Goal: Task Accomplishment & Management: Use online tool/utility

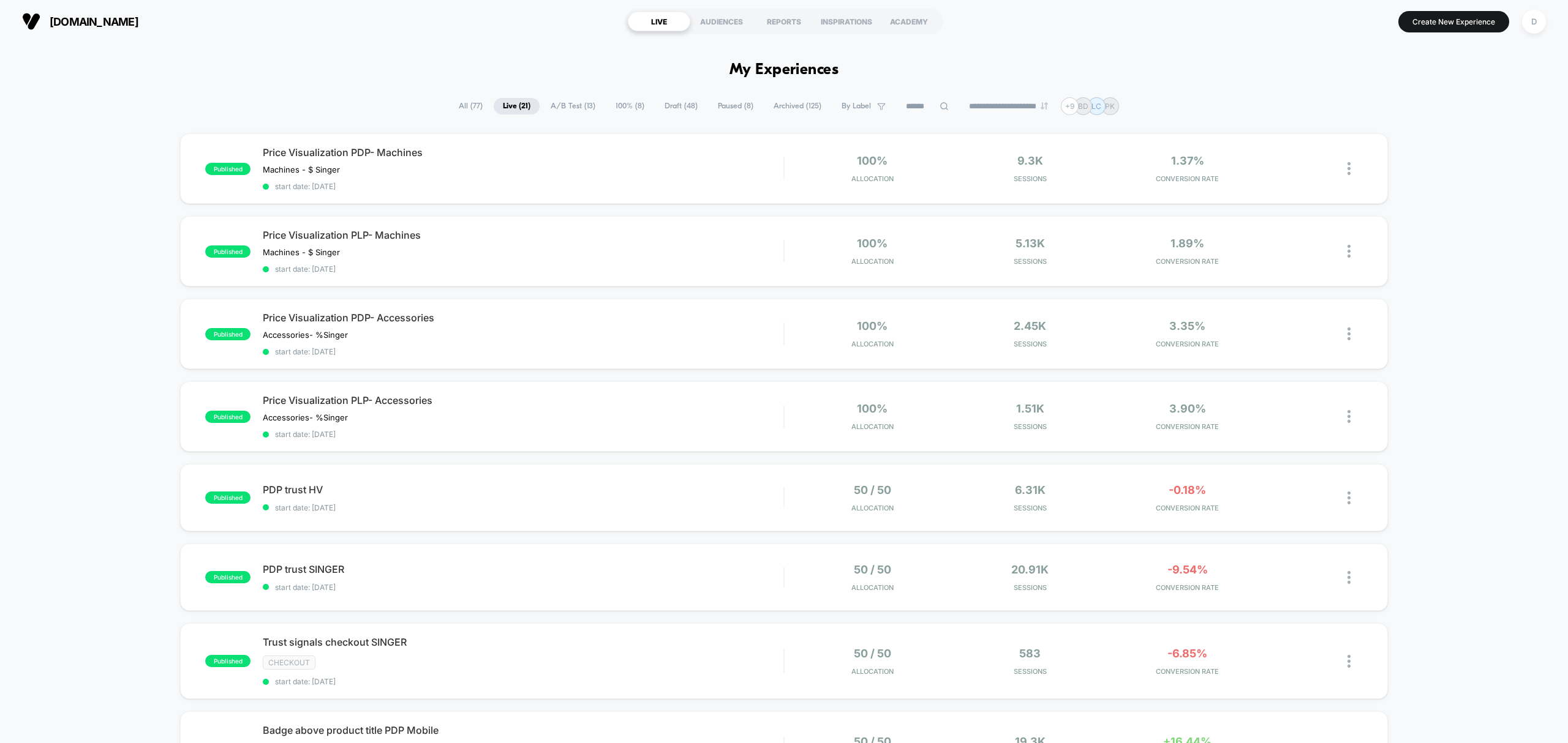
click at [566, 103] on span "A/B Test ( 13 )" at bounding box center [573, 106] width 63 height 17
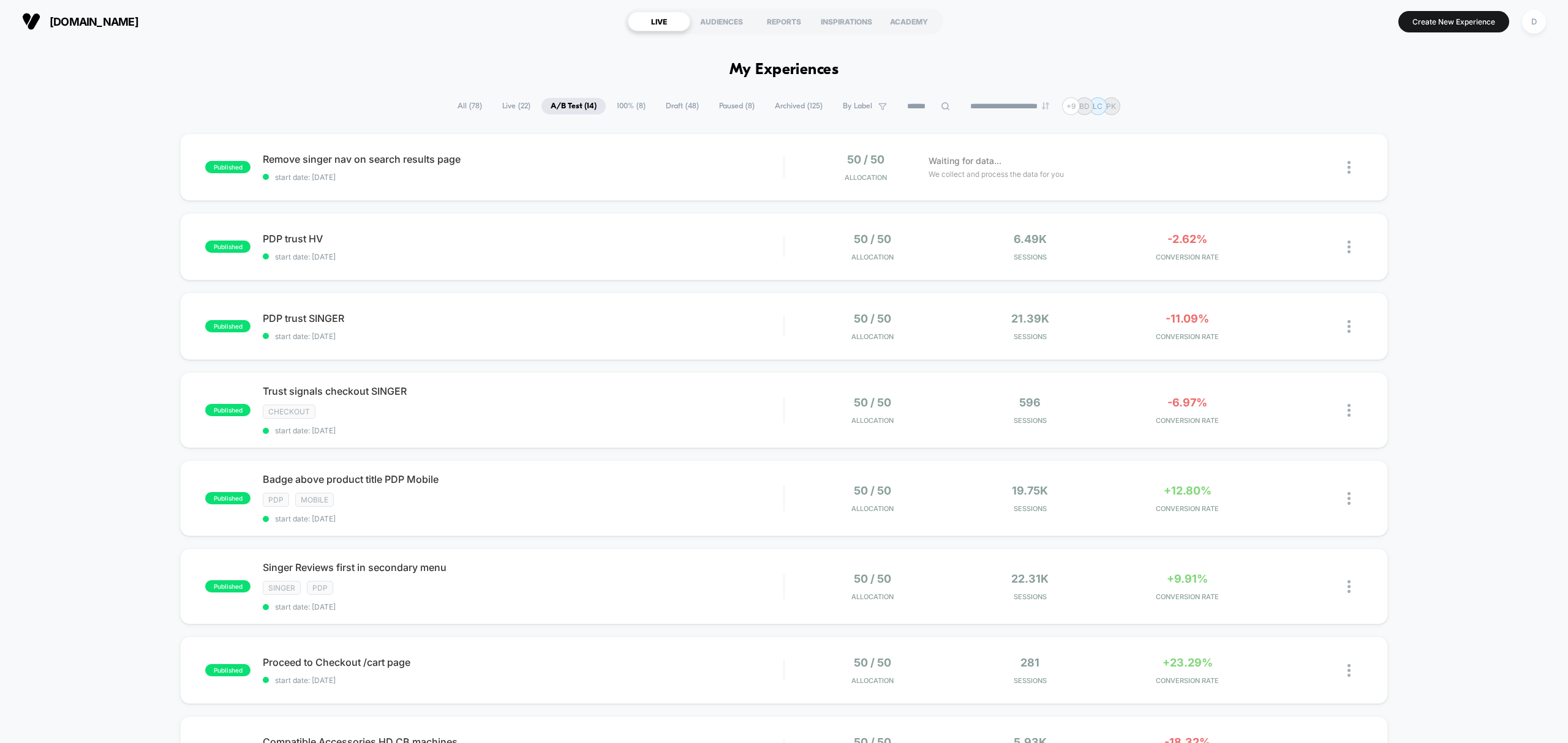
drag, startPoint x: 661, startPoint y: 89, endPoint x: 664, endPoint y: 95, distance: 6.7
drag, startPoint x: 672, startPoint y: 117, endPoint x: 664, endPoint y: 104, distance: 15.3
drag, startPoint x: 667, startPoint y: 104, endPoint x: 688, endPoint y: 108, distance: 21.4
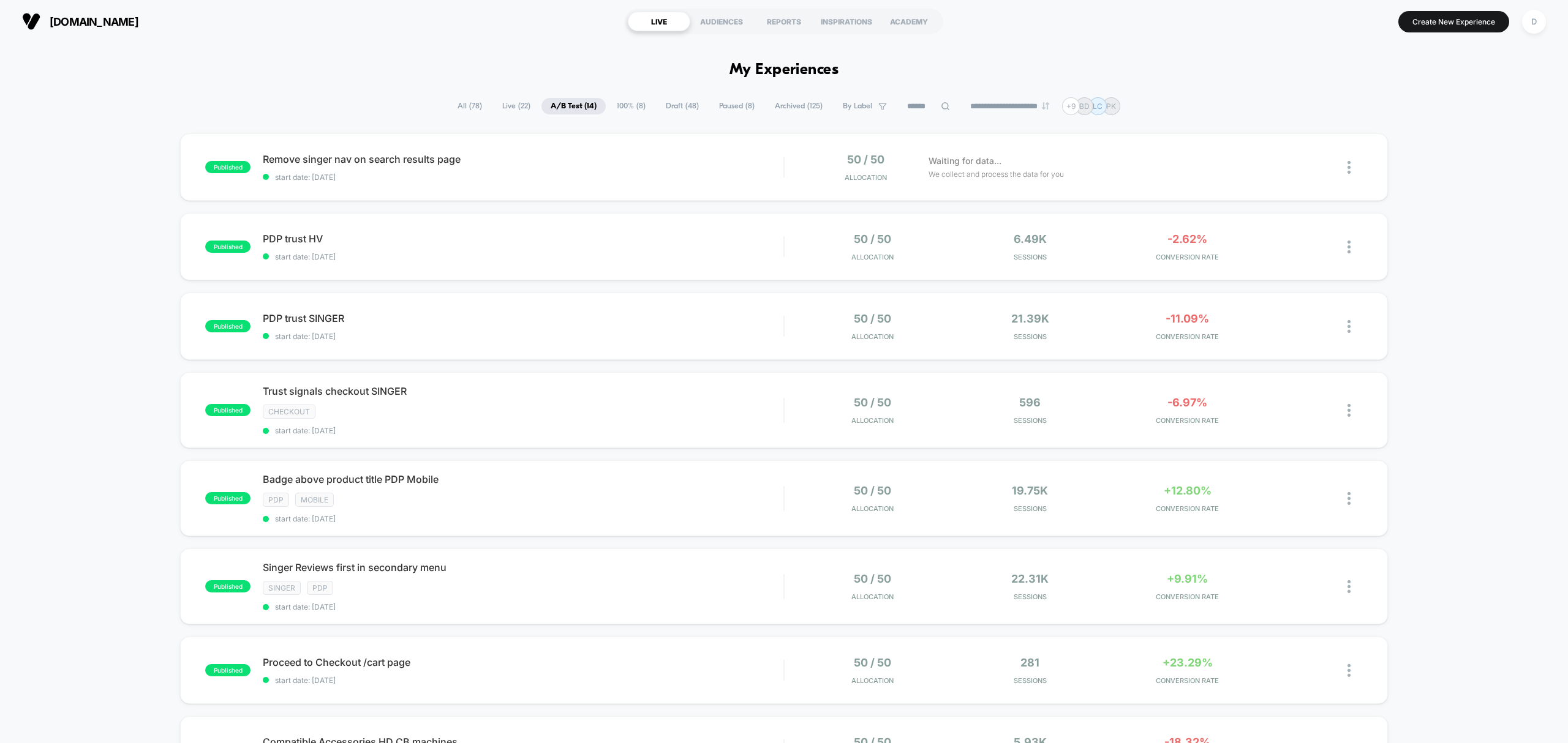
click at [672, 104] on span "Draft ( 48 )" at bounding box center [682, 106] width 51 height 17
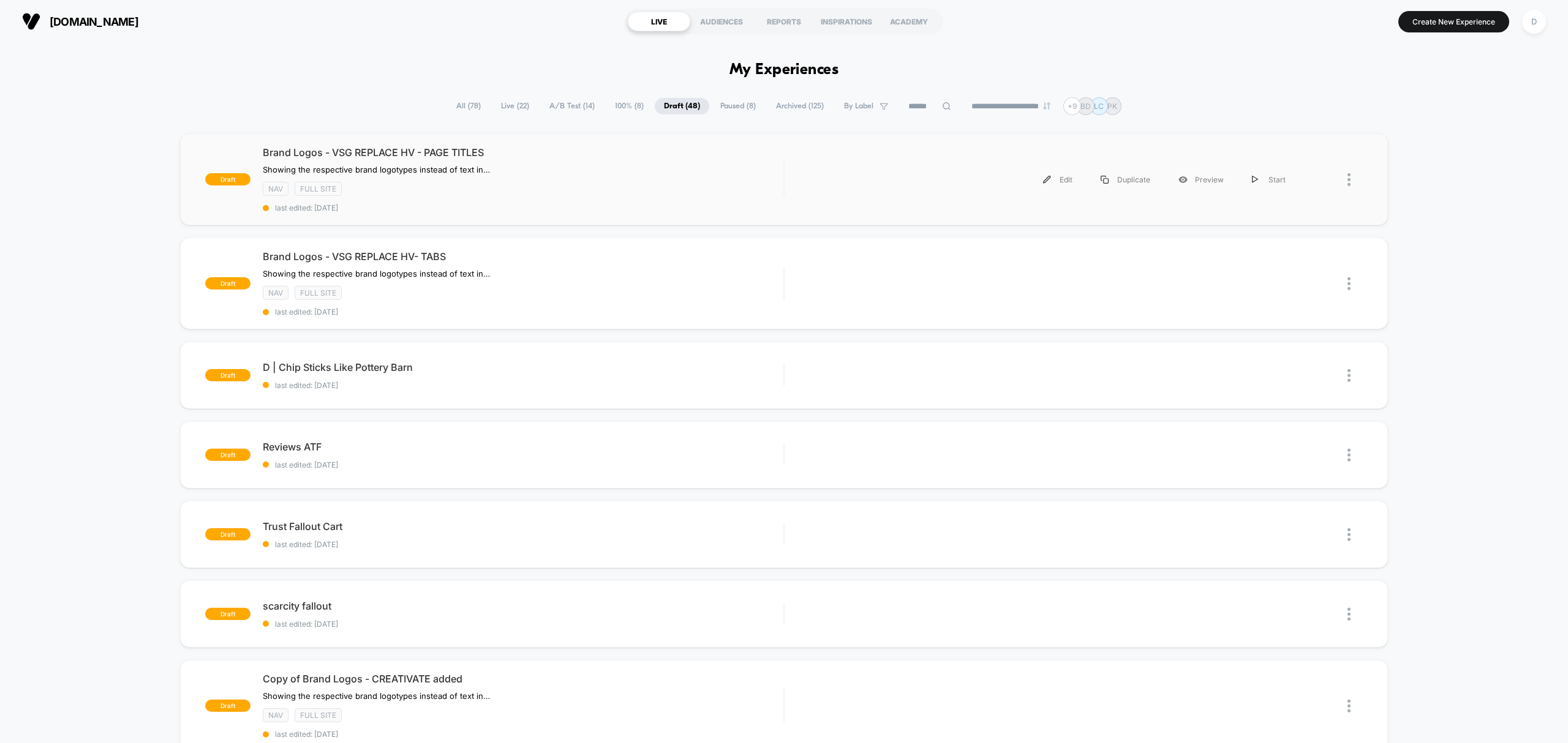
click at [557, 206] on span "last edited: [DATE]" at bounding box center [523, 208] width 521 height 9
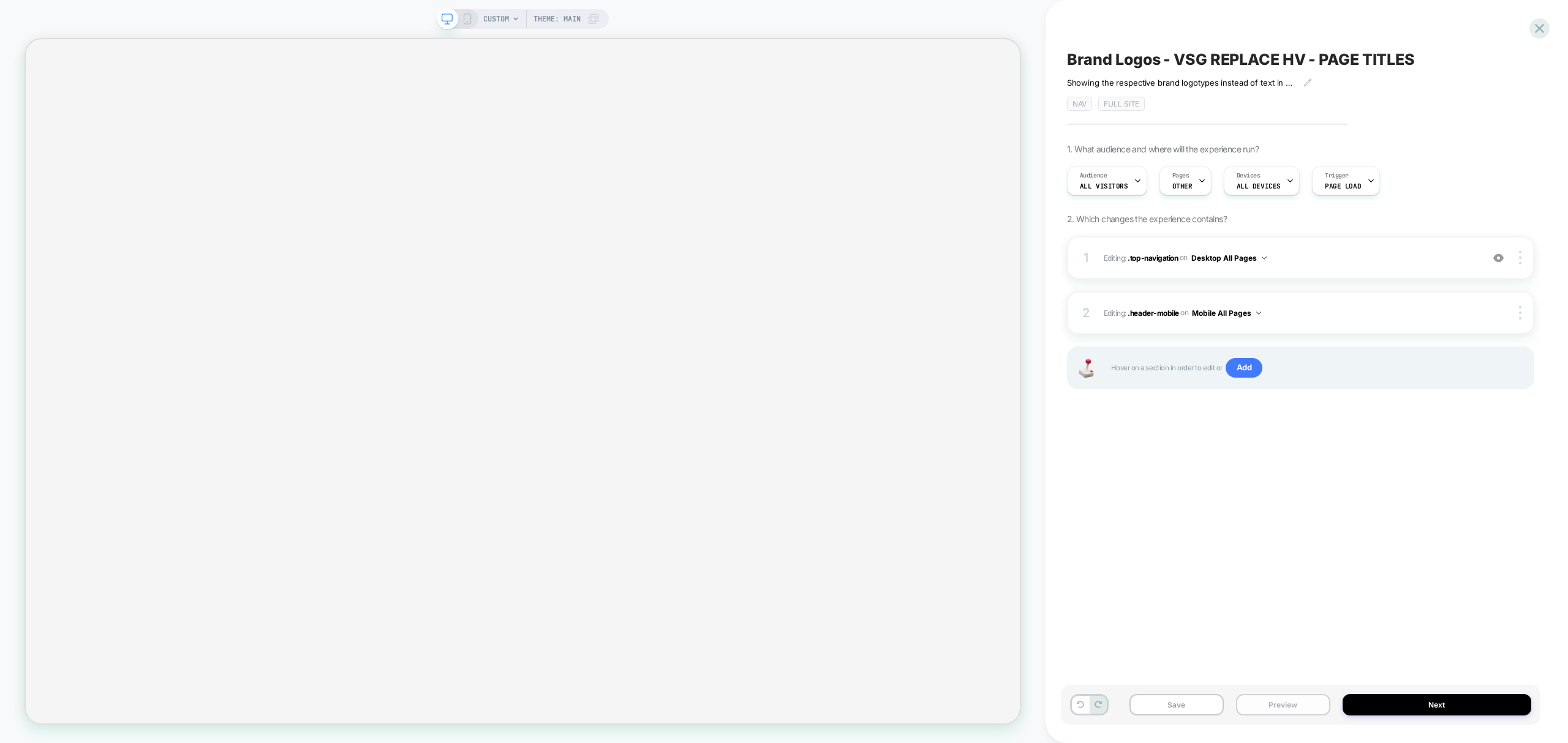
click at [1307, 709] on button "Preview" at bounding box center [1283, 704] width 95 height 21
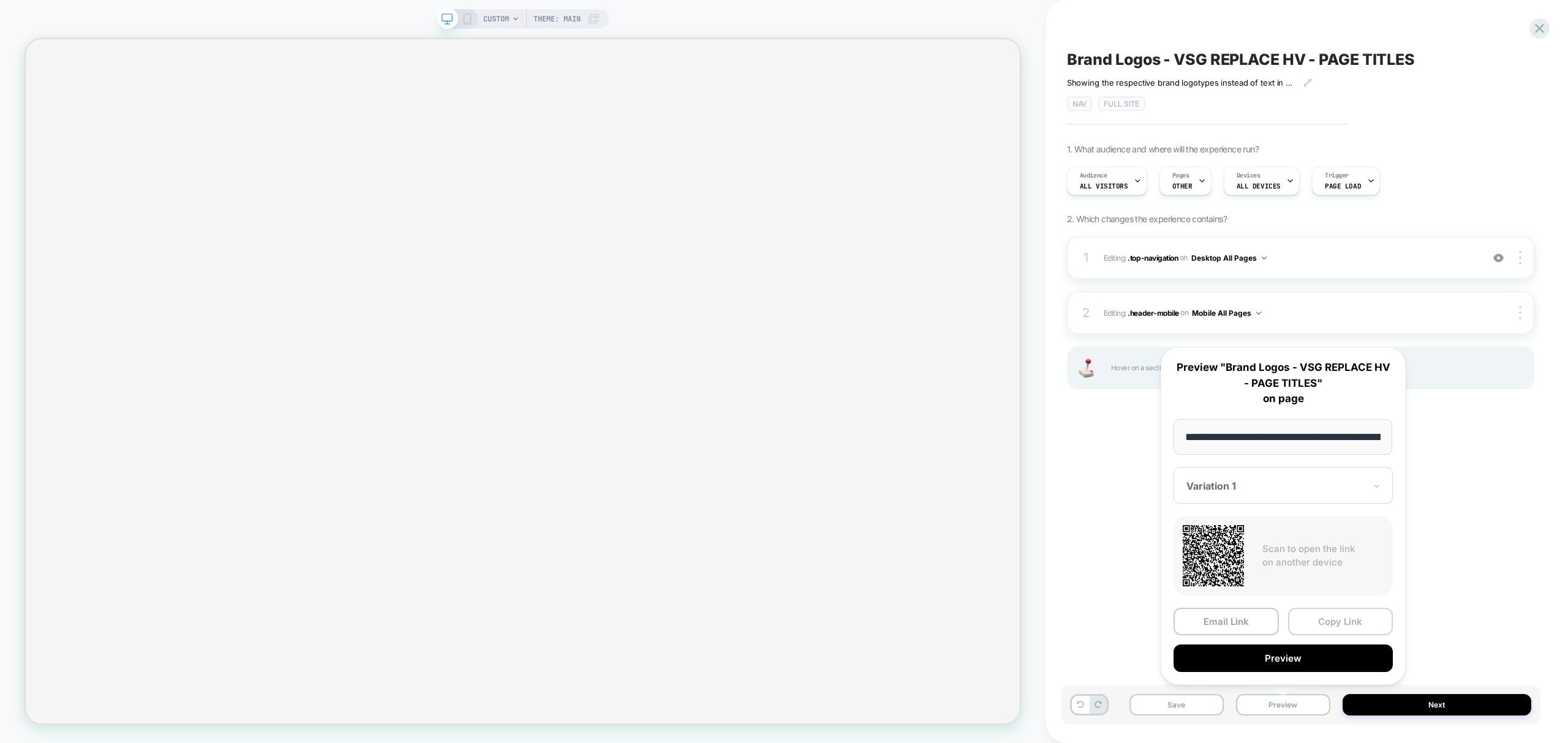
click at [1350, 619] on button "Copy Link" at bounding box center [1341, 622] width 106 height 28
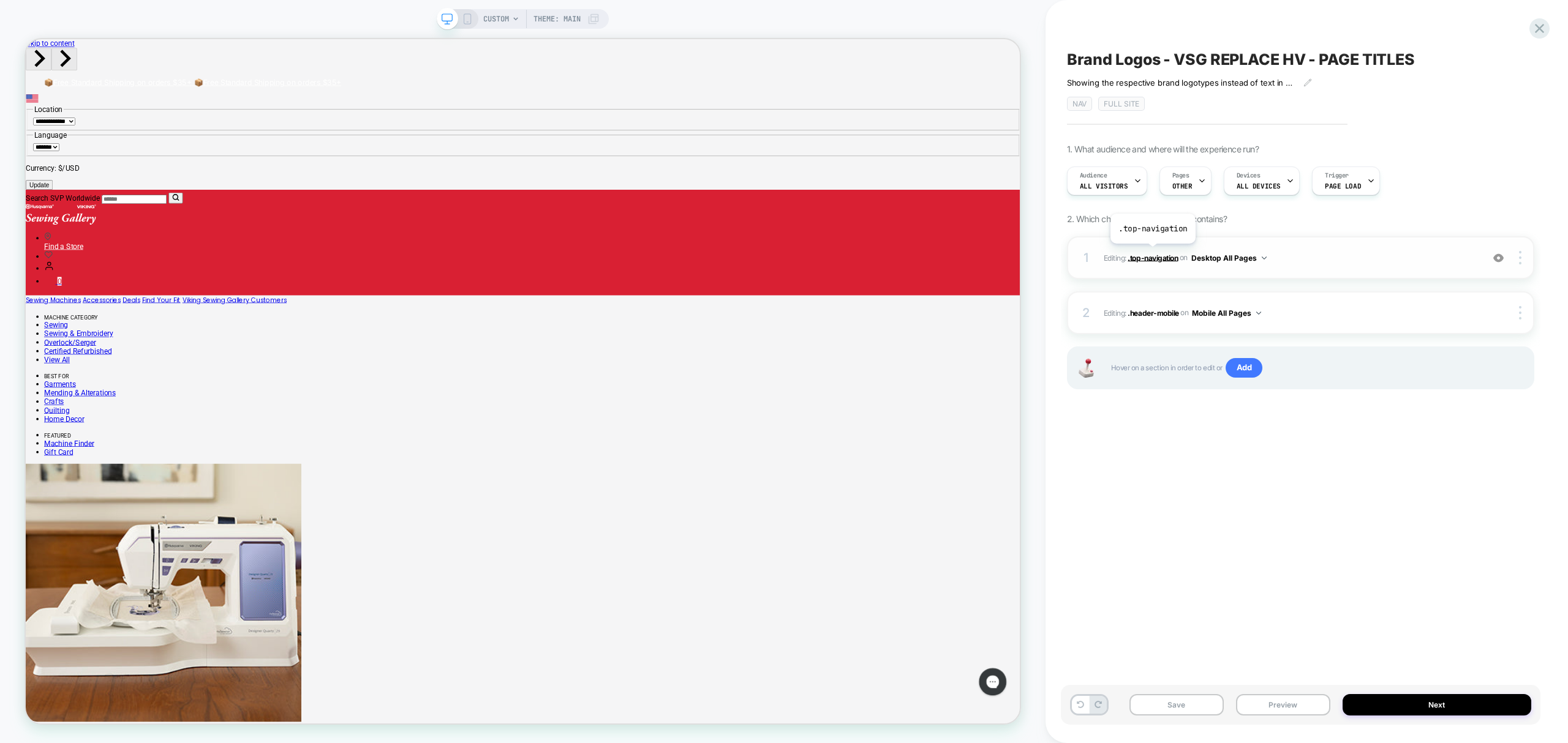
click at [1157, 257] on span ".top-navigation" at bounding box center [1153, 258] width 50 height 9
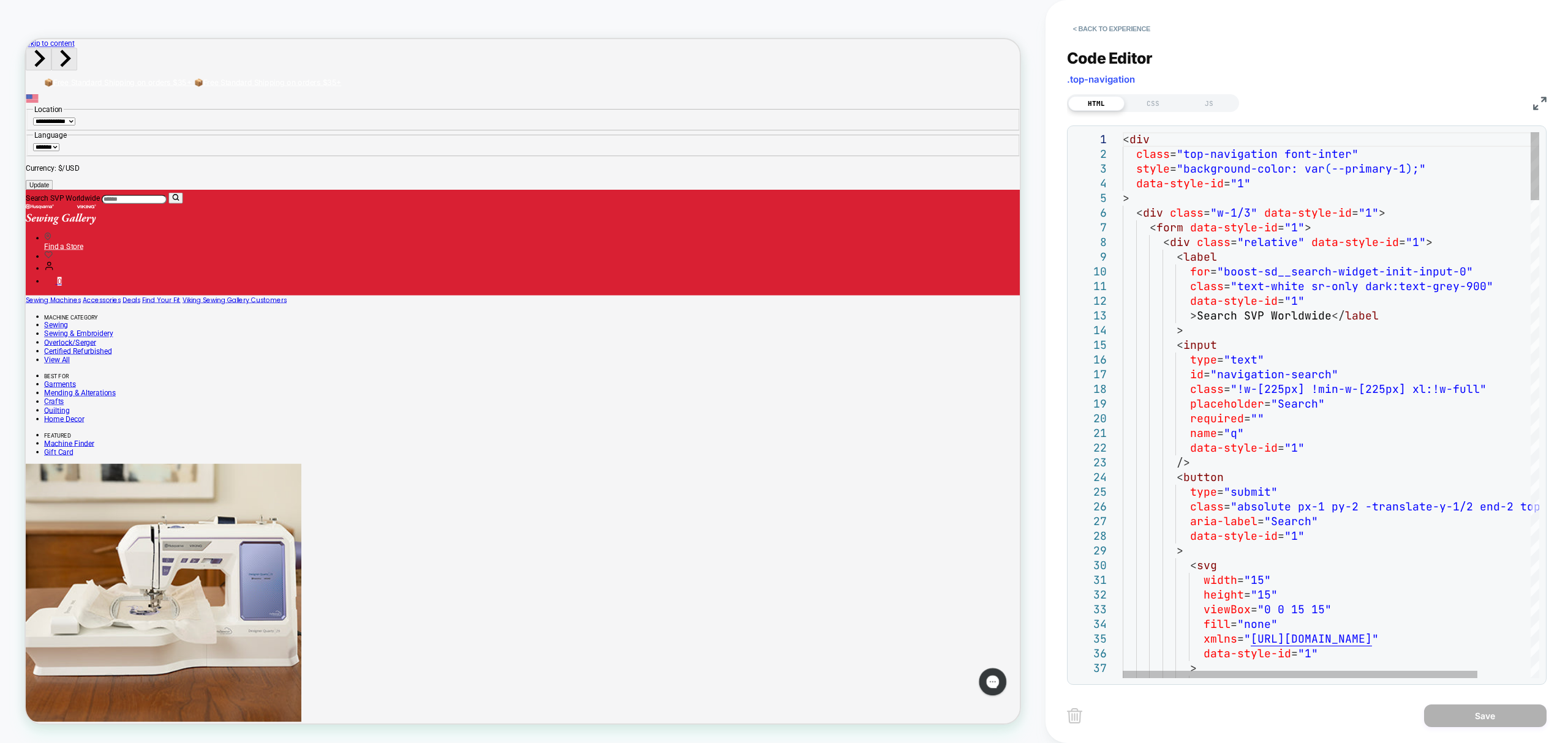
drag, startPoint x: 1123, startPoint y: 138, endPoint x: 1142, endPoint y: 138, distance: 19.0
click at [1142, 138] on div "< div class = "top-navigation font-inter" style = "background-color: var ( --pr…" at bounding box center [1331, 405] width 416 height 546
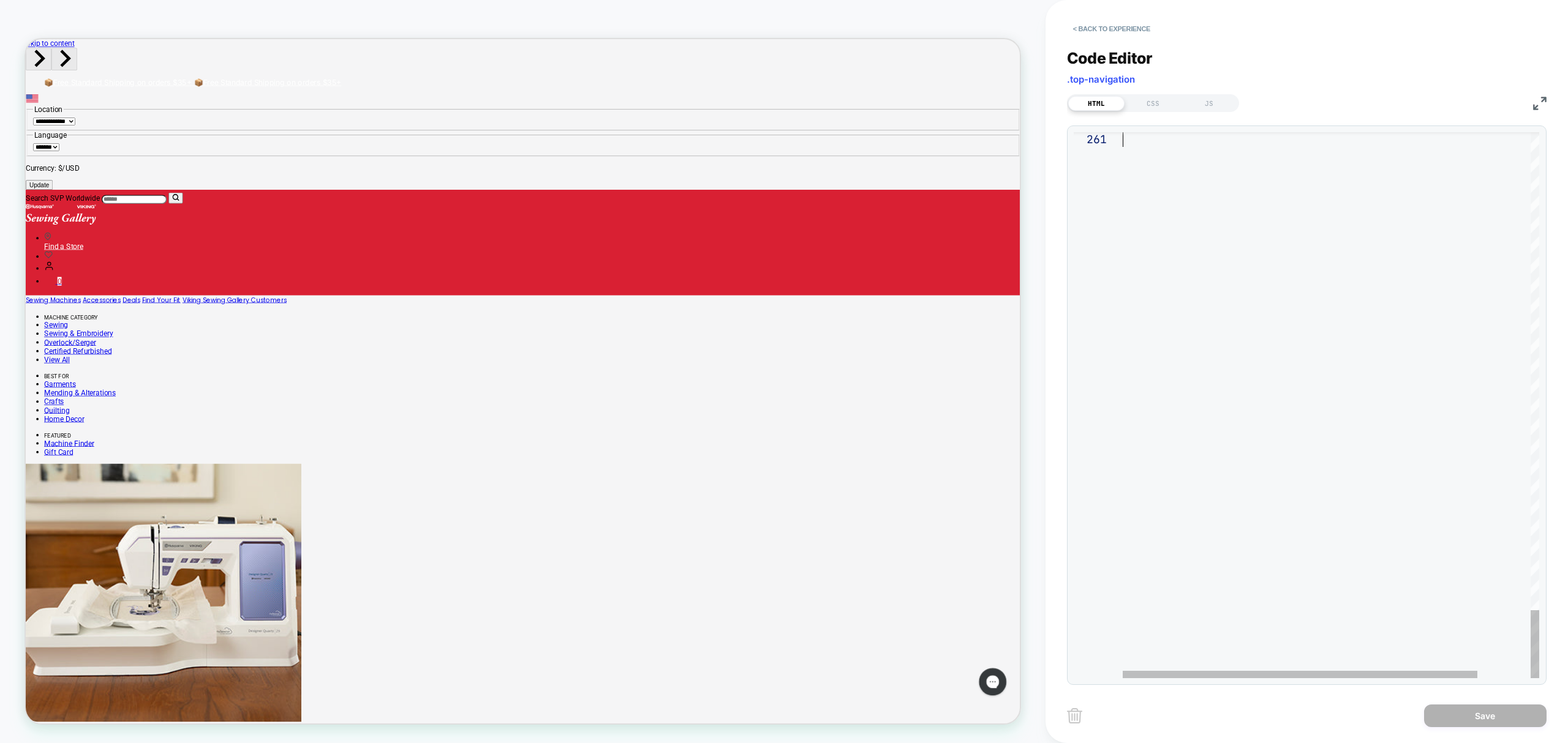
drag, startPoint x: 1123, startPoint y: 139, endPoint x: 1398, endPoint y: 782, distance: 699.3
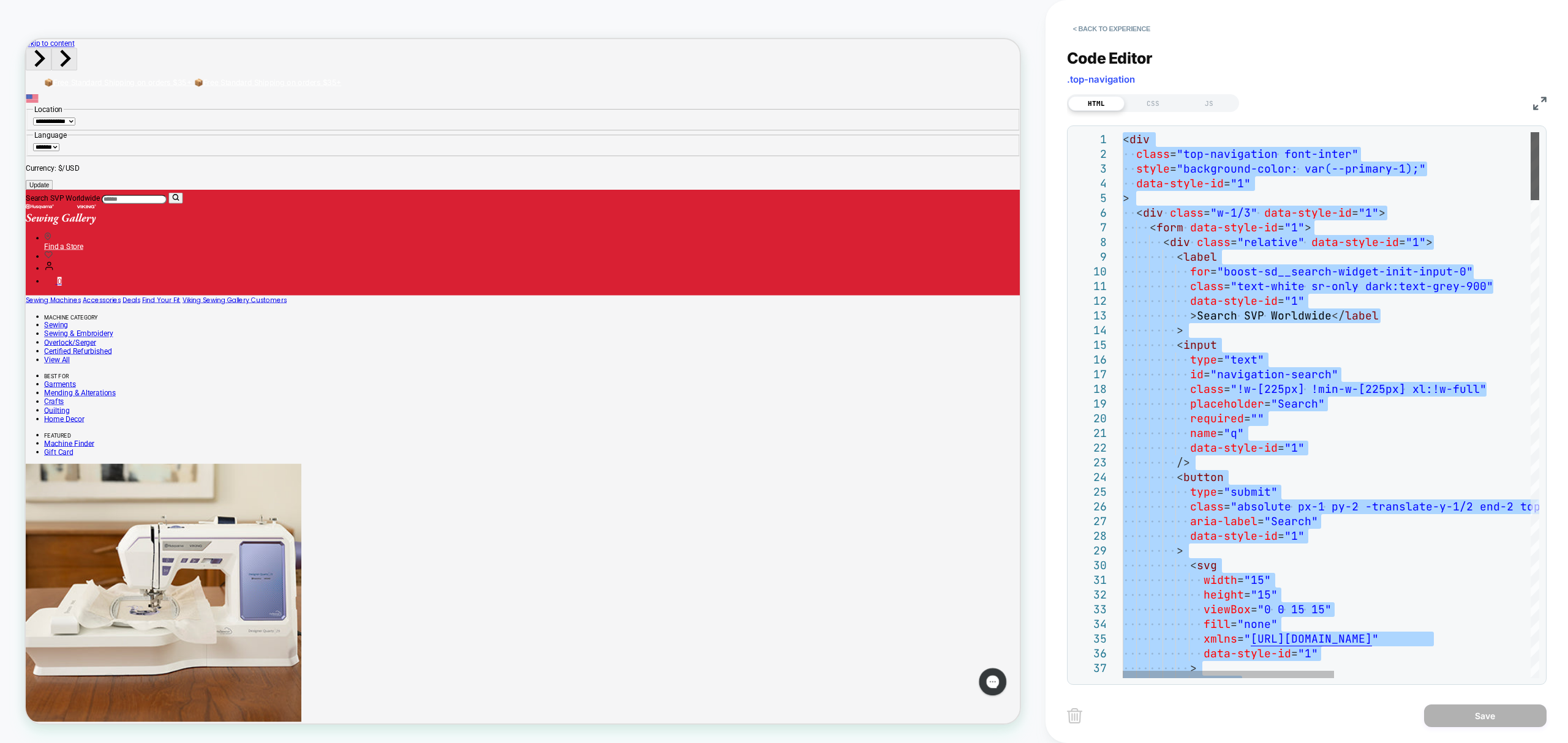
click at [1540, 132] on div at bounding box center [1535, 166] width 9 height 68
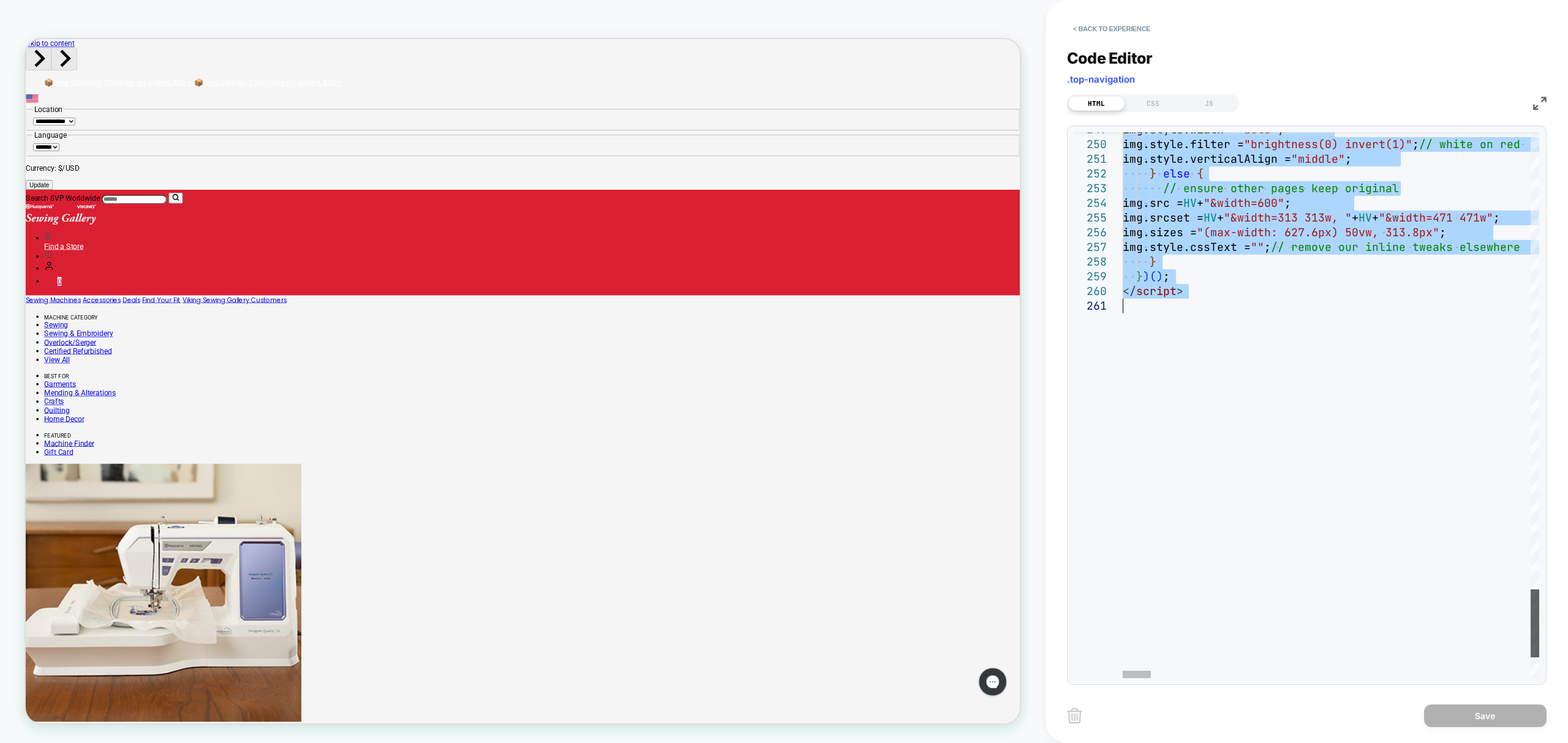
click at [1531, 620] on div at bounding box center [1535, 623] width 9 height 68
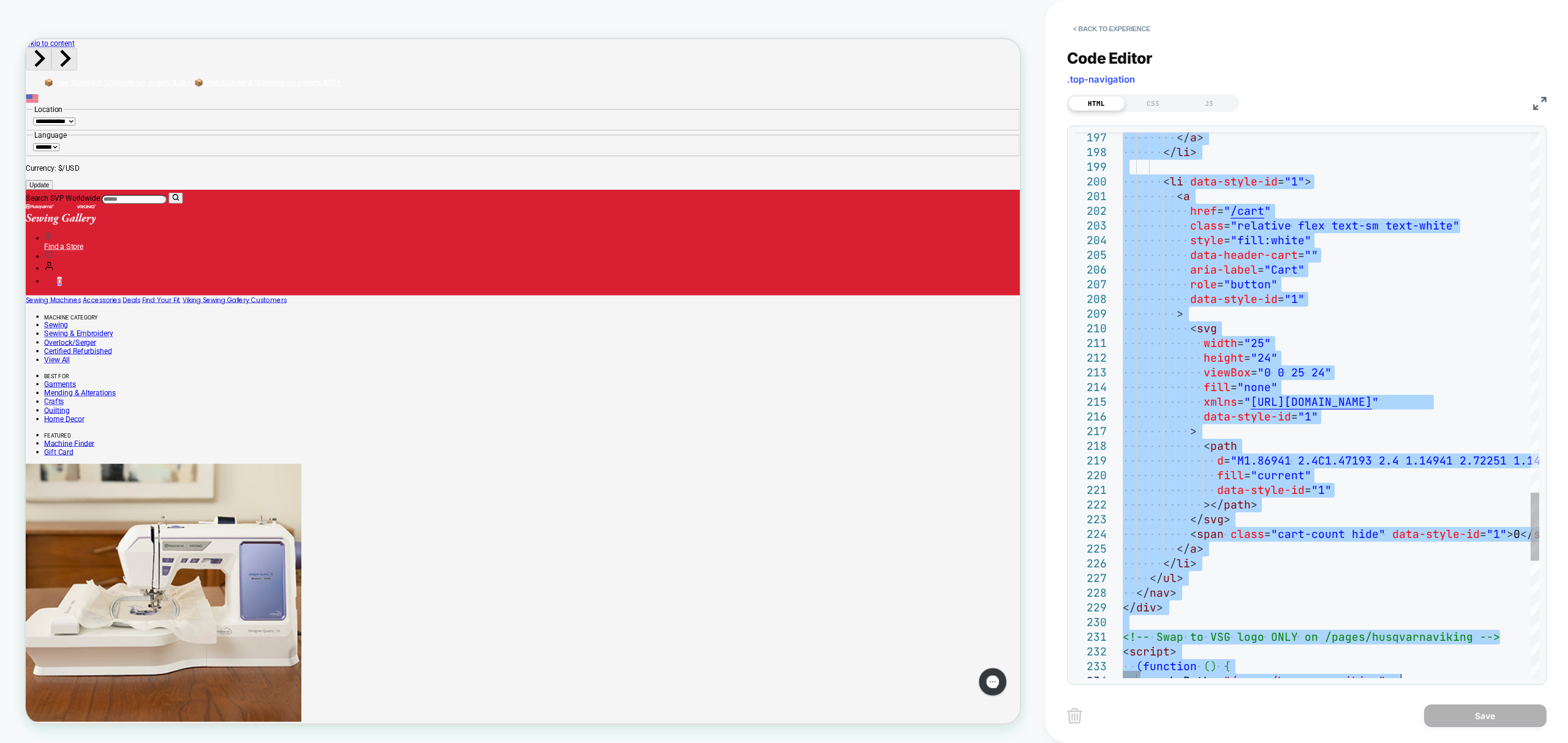
type textarea "**********"
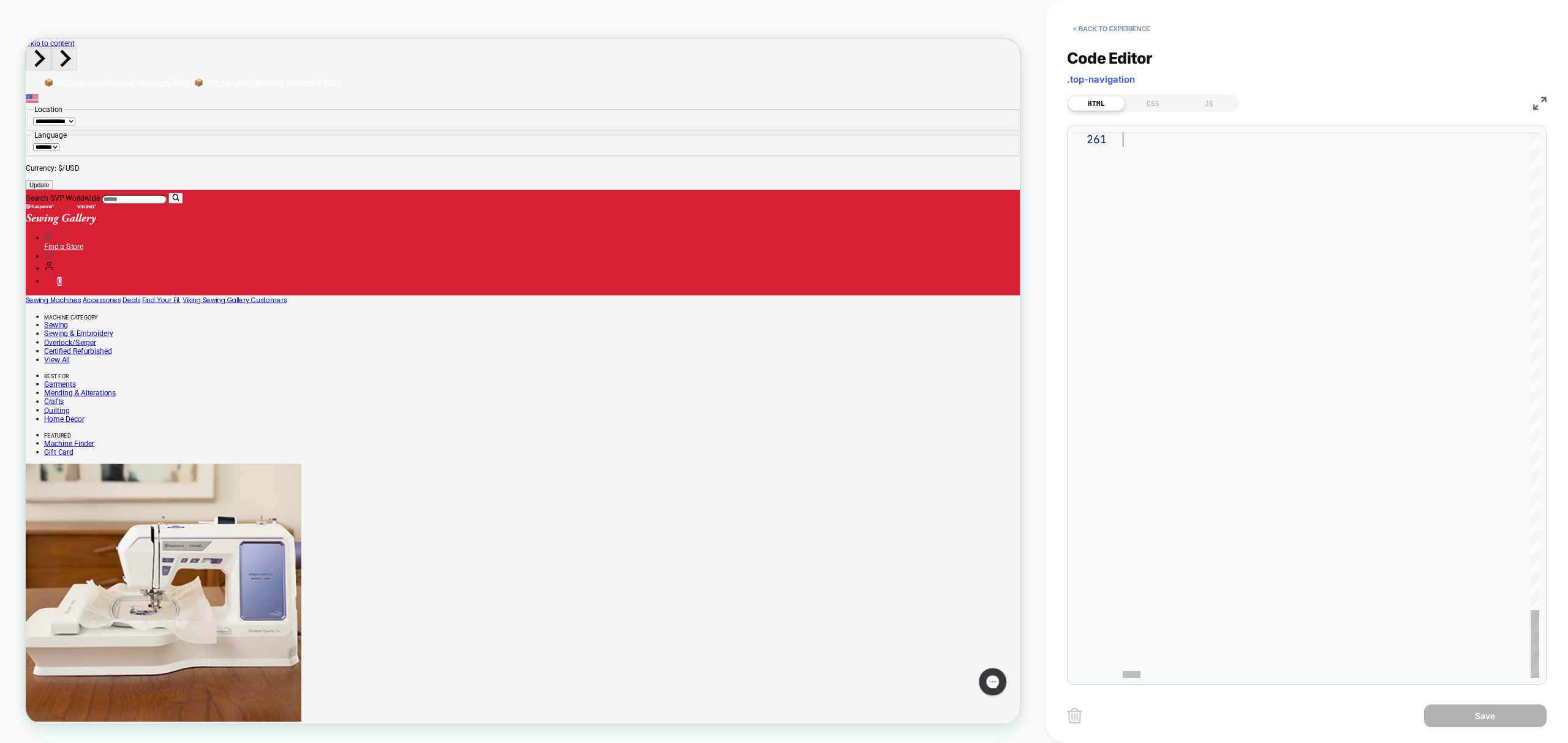
drag, startPoint x: 1125, startPoint y: 143, endPoint x: 1567, endPoint y: 782, distance: 777.0
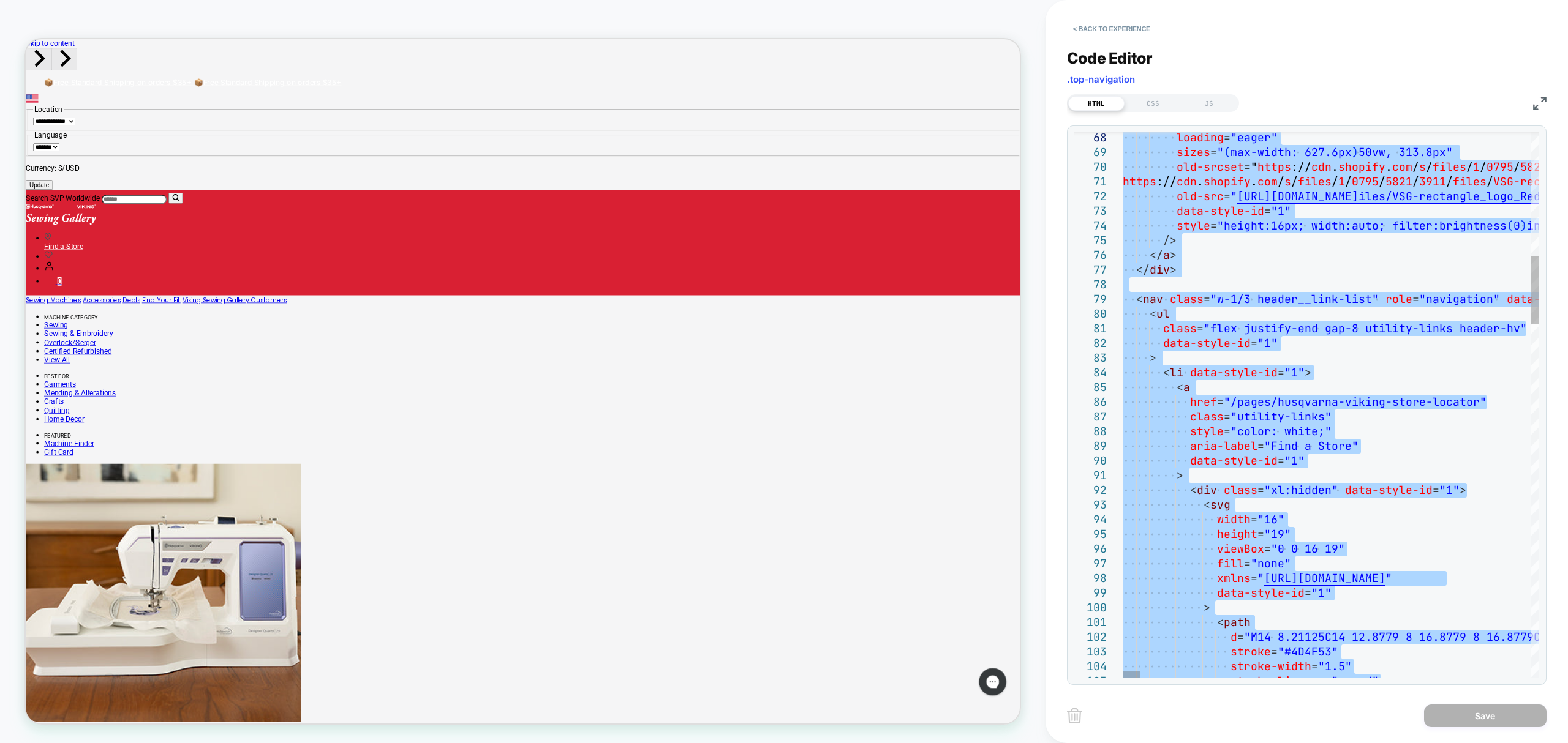
type textarea "**********"
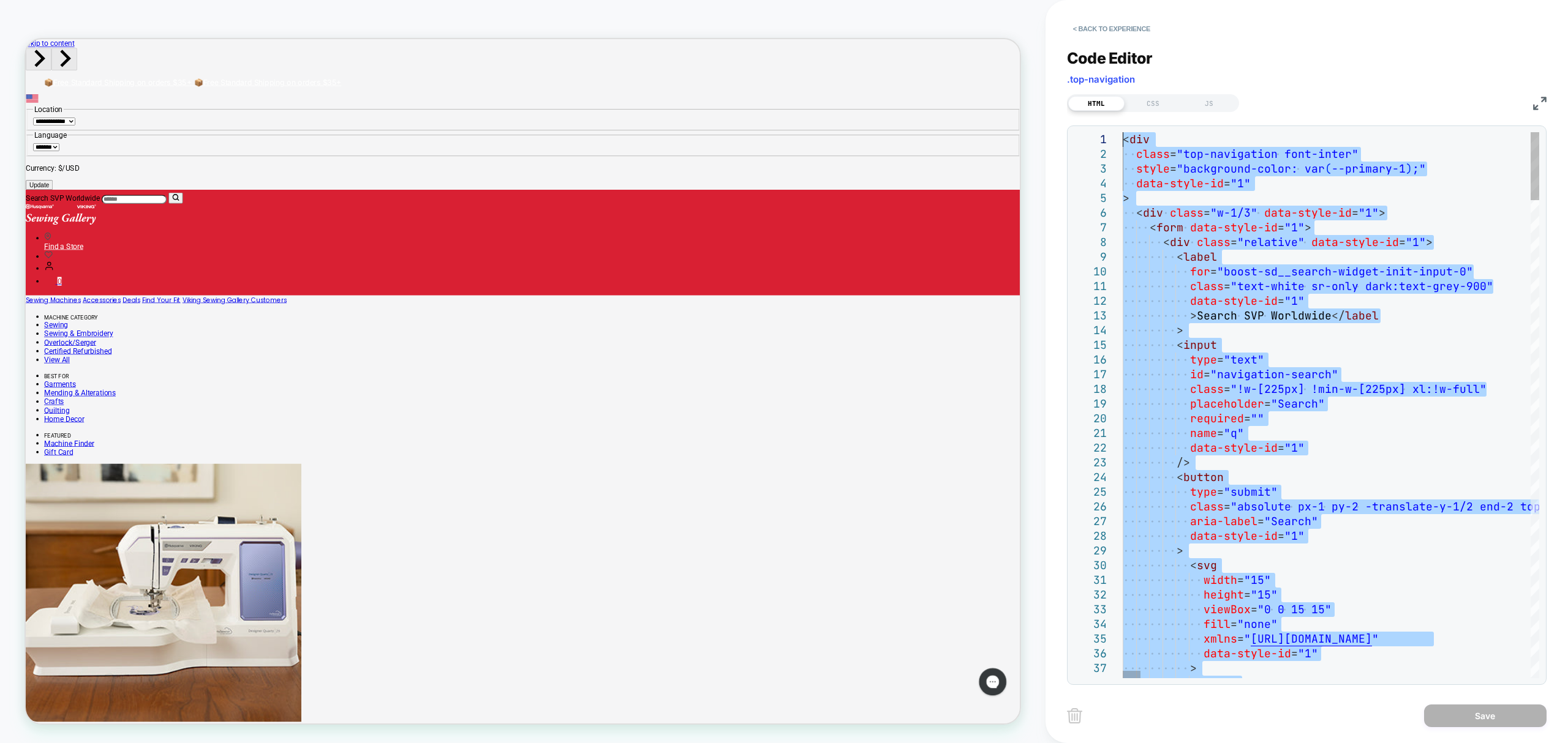
drag, startPoint x: 1253, startPoint y: 373, endPoint x: 1045, endPoint y: -99, distance: 515.8
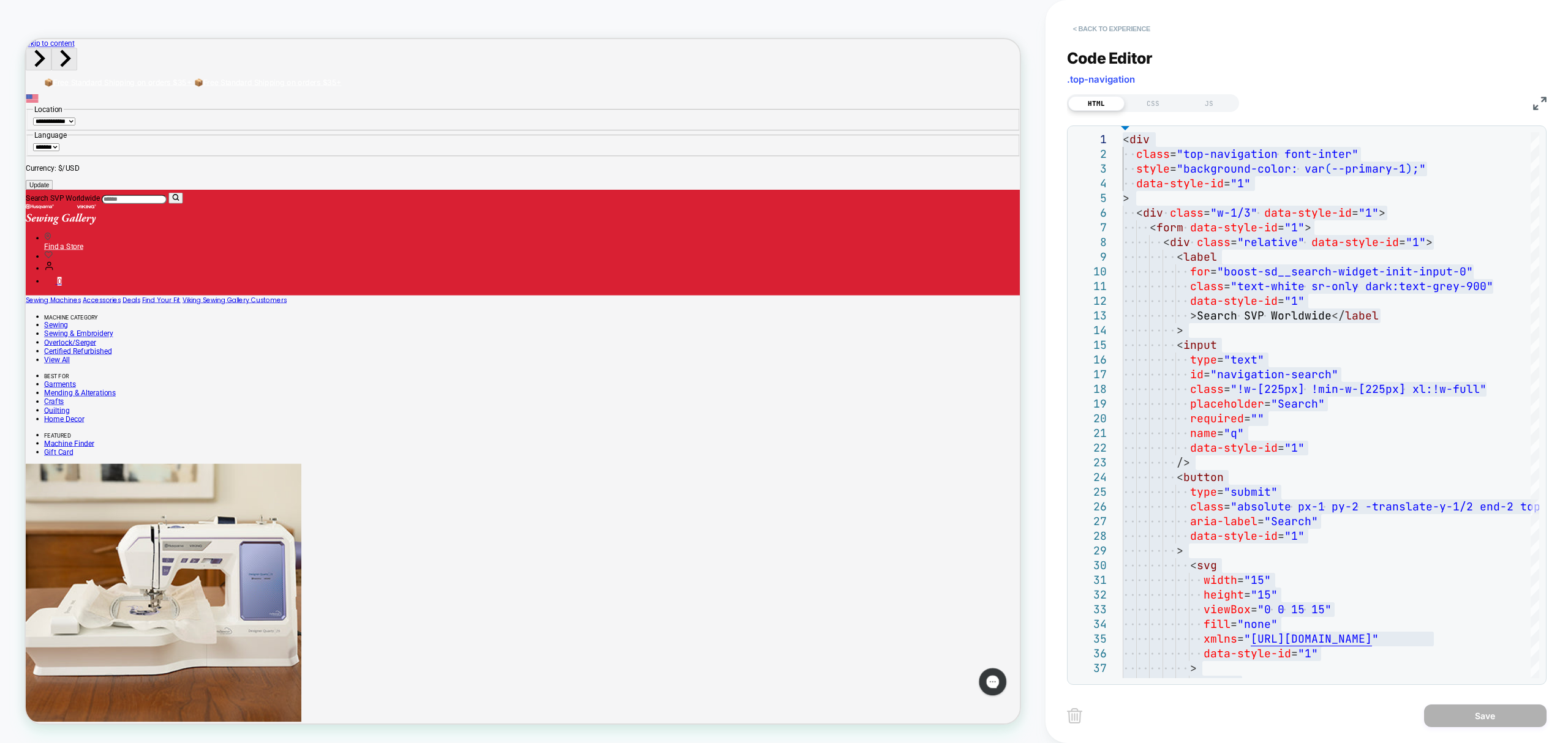
click at [1112, 26] on button "< Back to experience" at bounding box center [1112, 28] width 89 height 20
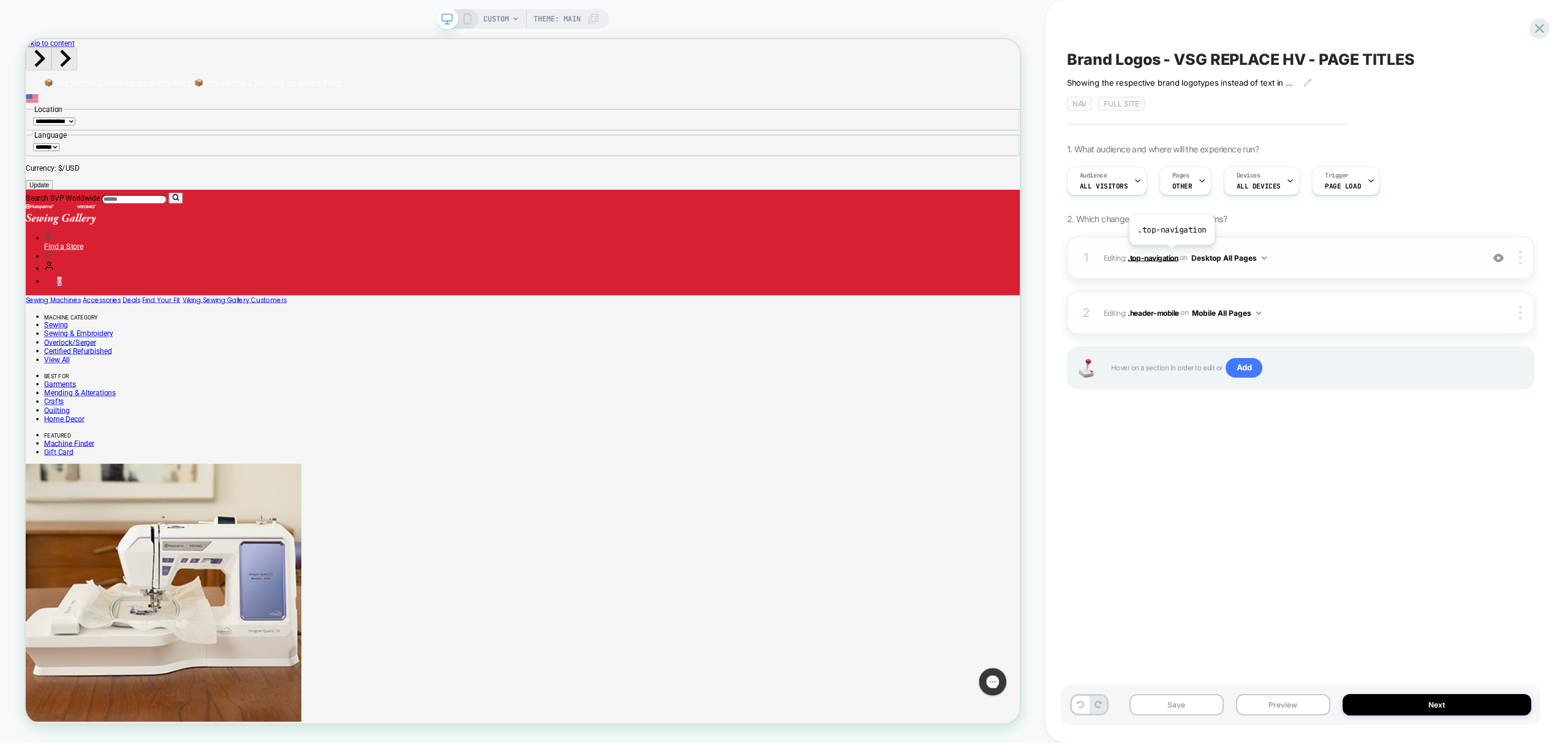
click at [1171, 254] on span ".top-navigation" at bounding box center [1153, 258] width 50 height 9
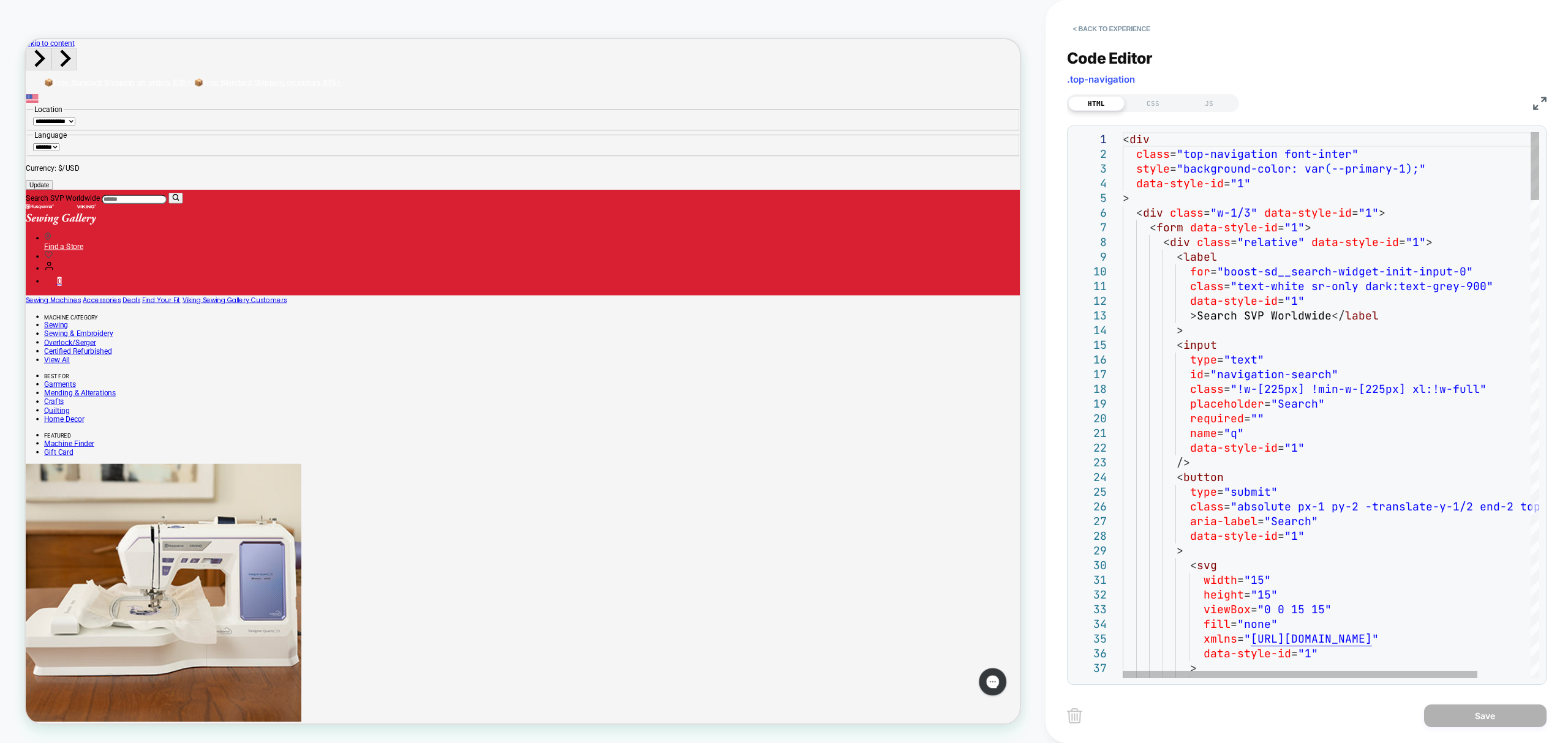
click at [1125, 139] on div "1 2 3 4 5 6 7 8 9 10 11 12 13 14 15 16 17 18 19 20 21 22 23 24 25 26 27 28 29 3…" at bounding box center [1306, 405] width 466 height 546
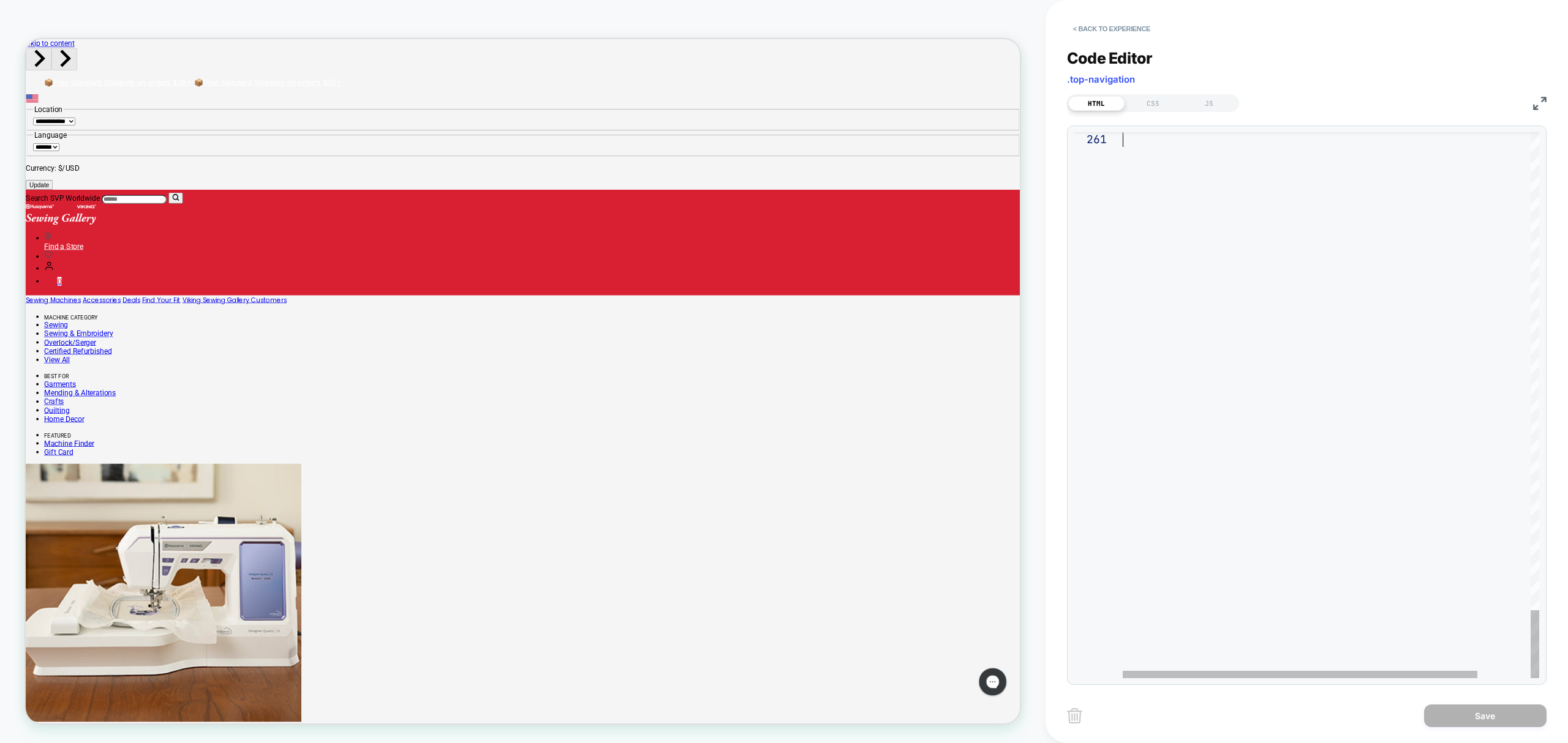
drag, startPoint x: 1126, startPoint y: 139, endPoint x: 1689, endPoint y: 833, distance: 893.6
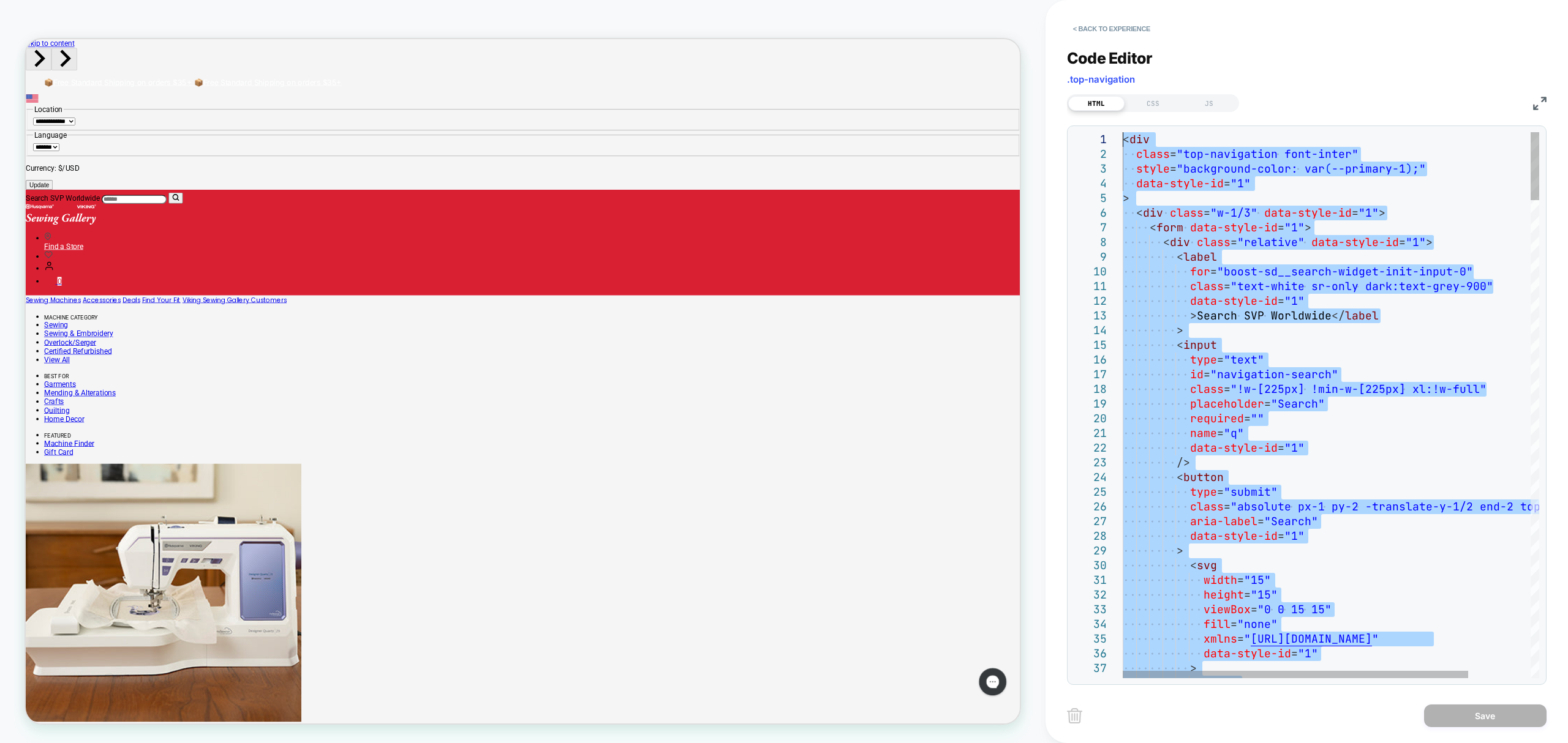
drag, startPoint x: 1194, startPoint y: 288, endPoint x: 1061, endPoint y: -50, distance: 363.2
paste textarea "**********"
type textarea "**********"
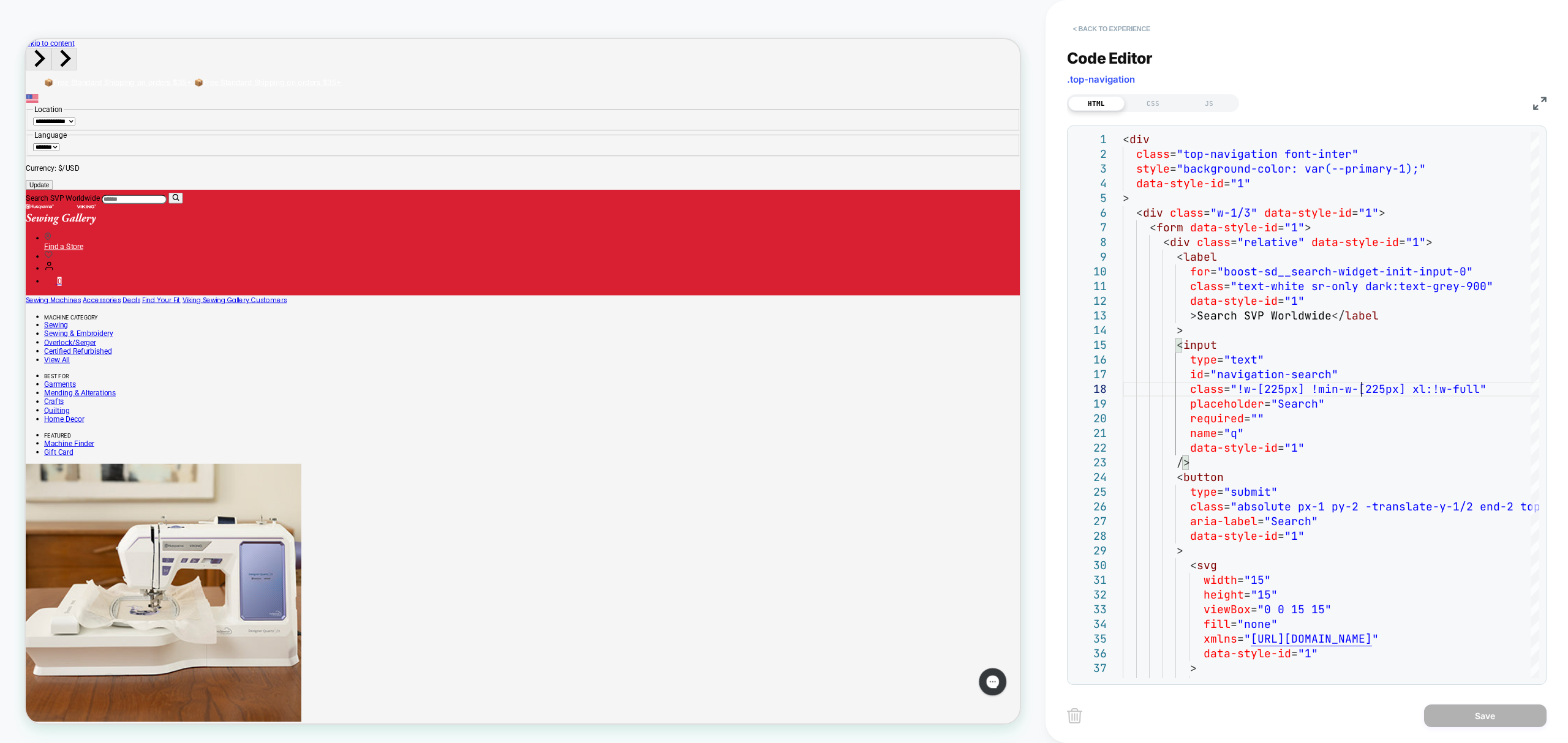
click at [1145, 23] on button "< Back to experience" at bounding box center [1112, 28] width 89 height 20
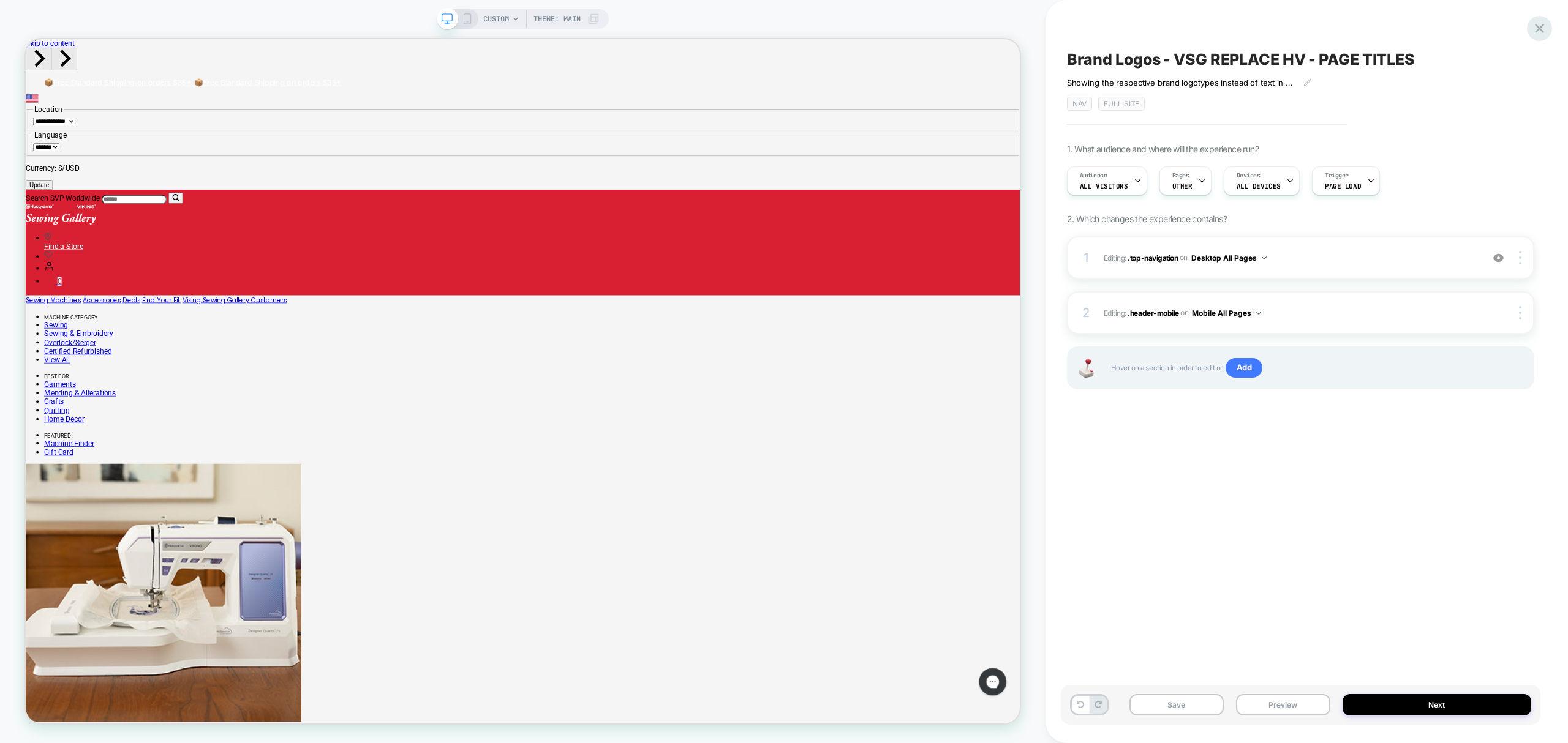
click at [1541, 22] on icon at bounding box center [1540, 28] width 17 height 17
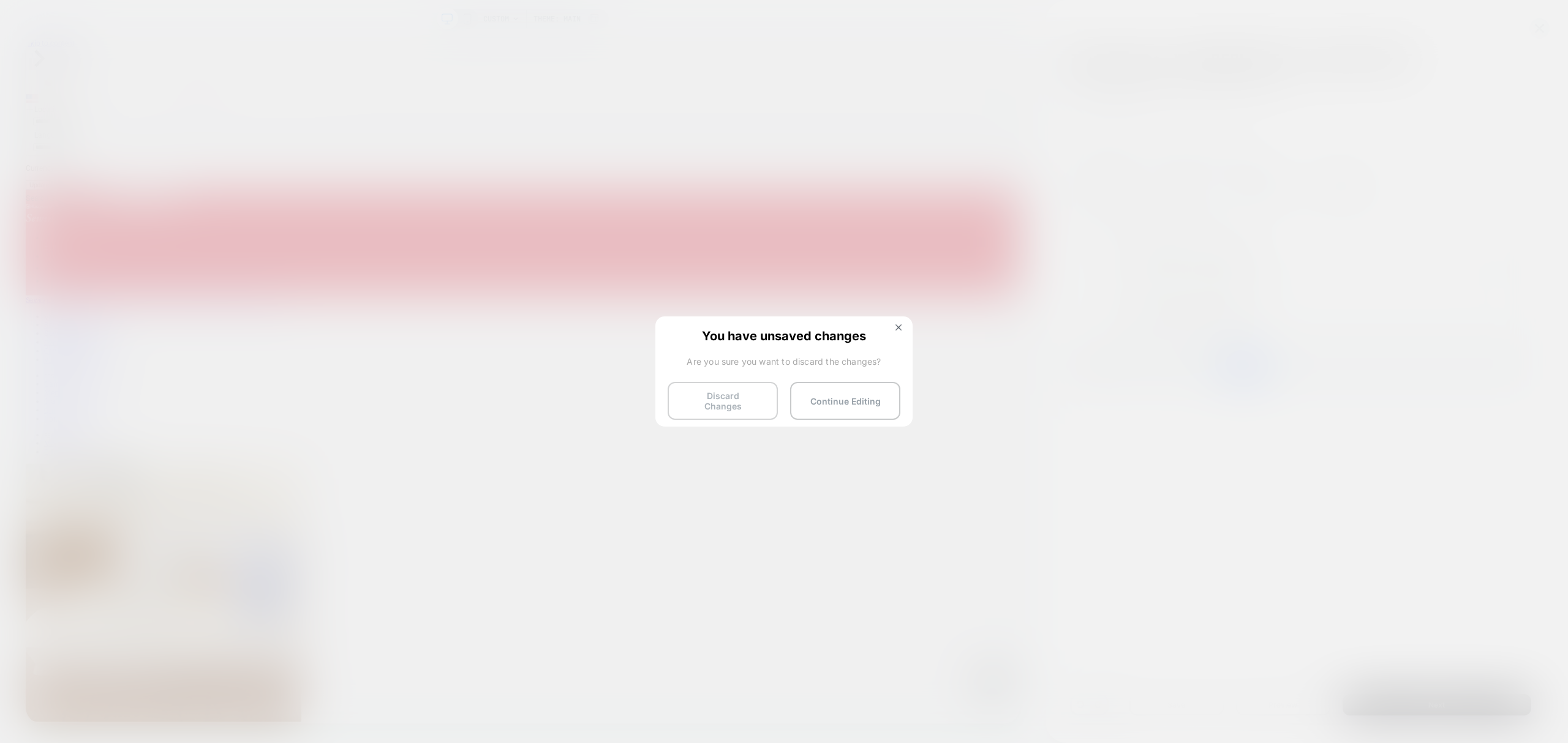
click at [724, 387] on button "Discard Changes" at bounding box center [723, 401] width 110 height 38
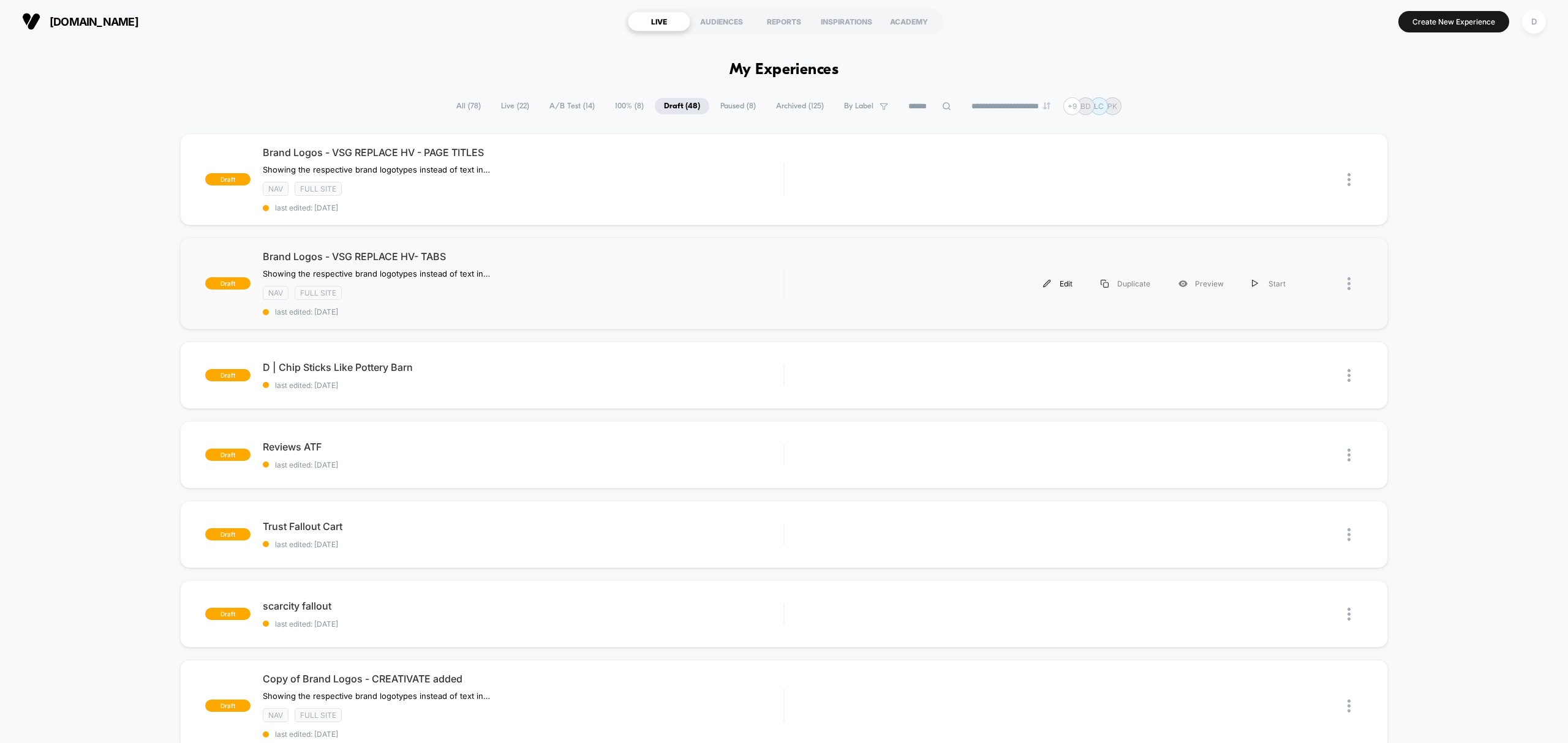
click at [1055, 292] on div "Edit" at bounding box center [1058, 284] width 58 height 28
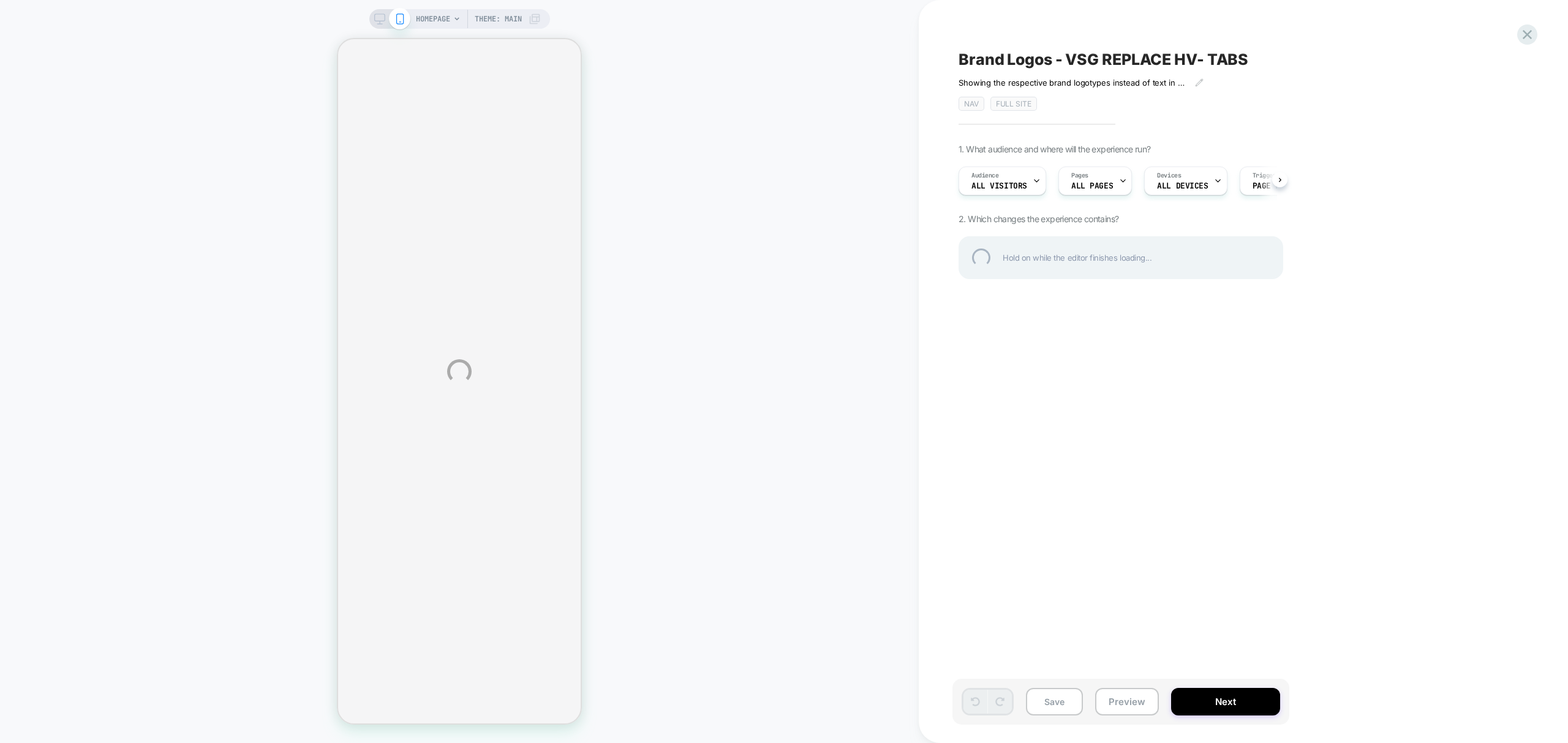
click at [1529, 46] on div "HOMEPAGE Theme: MAIN Brand Logos - VSG REPLACE HV- TABS ﻿Showing the respective…" at bounding box center [784, 371] width 1568 height 743
click at [1527, 40] on div at bounding box center [1528, 35] width 25 height 25
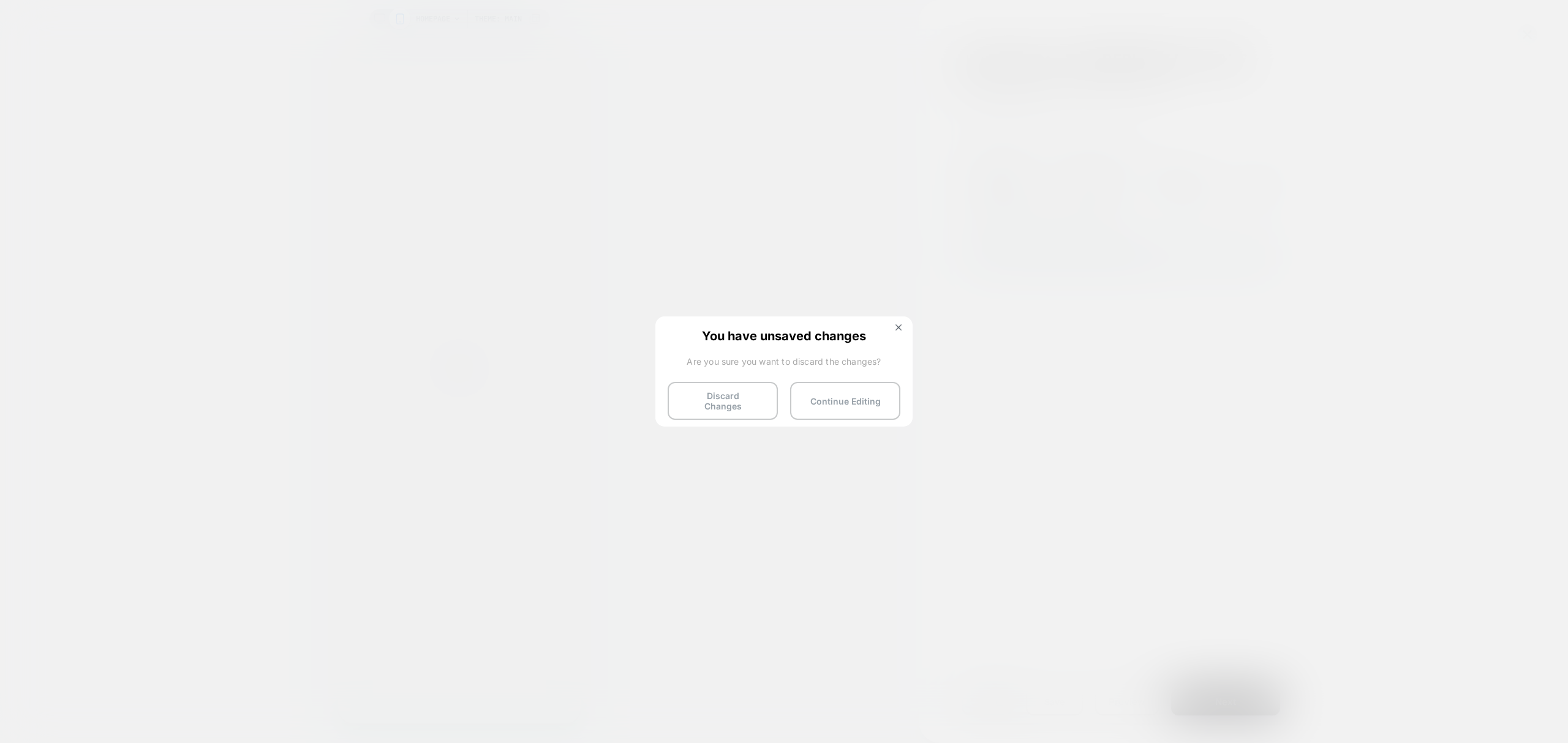
click at [859, 419] on div "You have unsaved changes Are you sure you want to discard the changes? Discard …" at bounding box center [784, 371] width 257 height 109
click at [867, 394] on button "Continue Editing" at bounding box center [845, 401] width 110 height 38
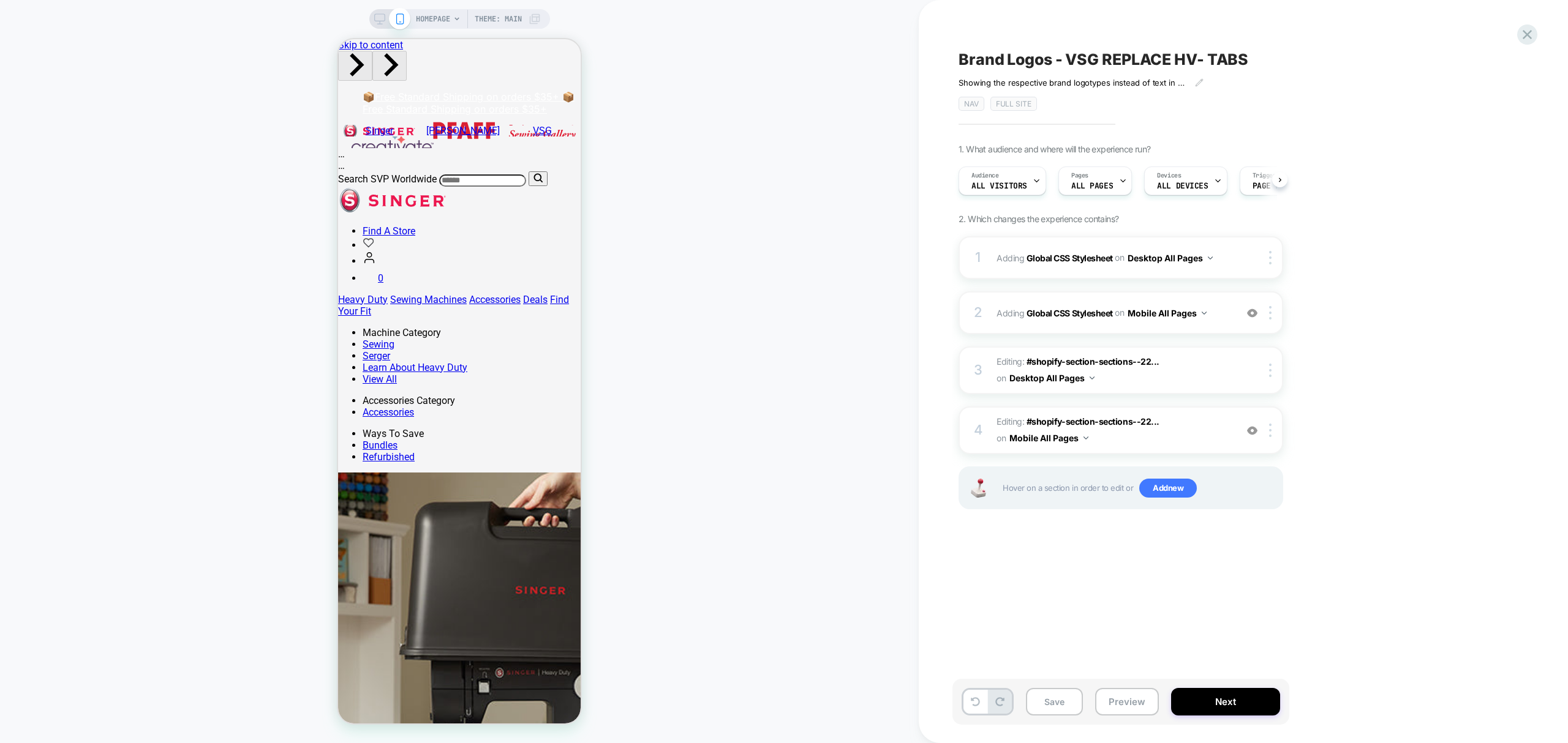
scroll to position [0, 1]
click at [1533, 35] on icon at bounding box center [1527, 34] width 17 height 17
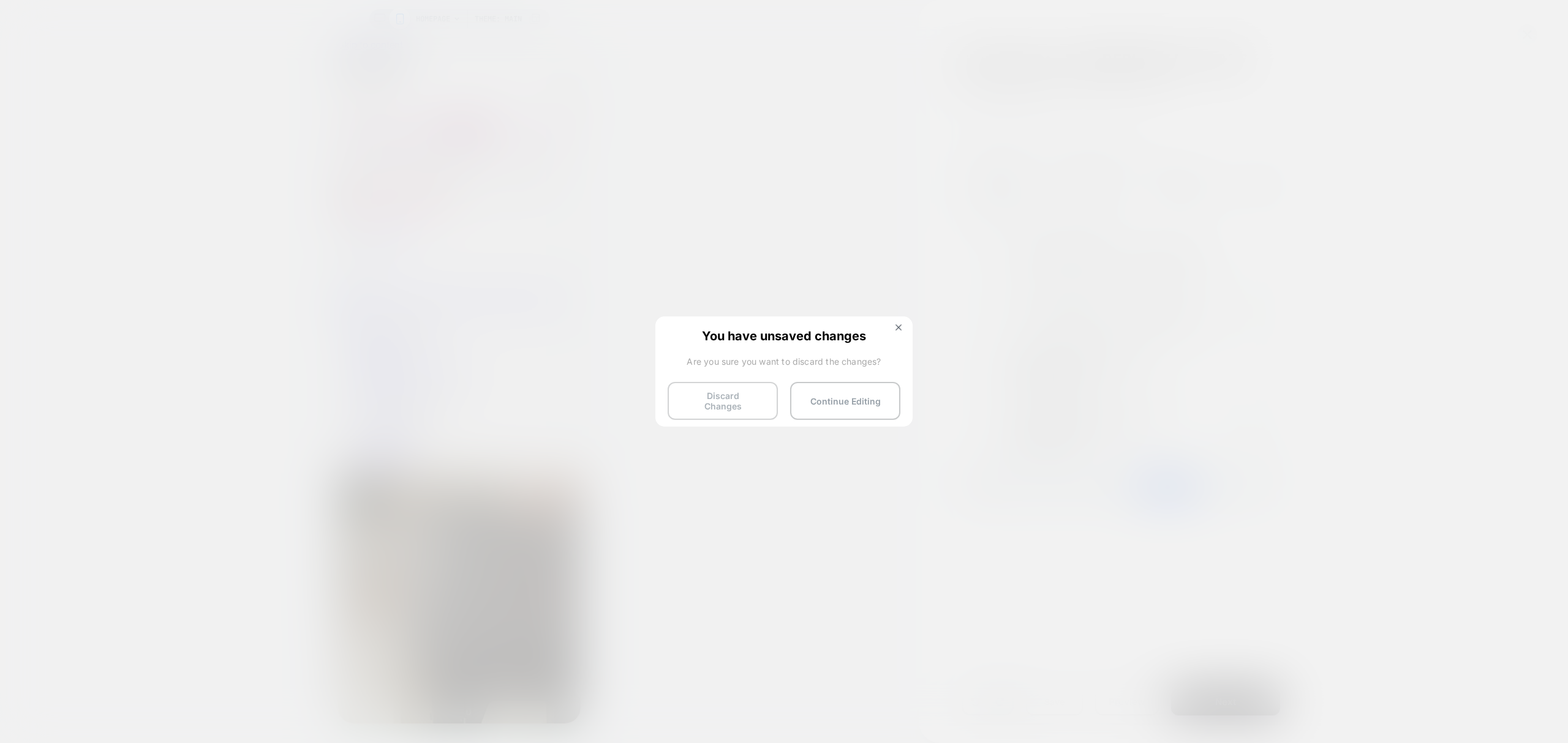
click at [748, 400] on button "Discard Changes" at bounding box center [723, 401] width 110 height 38
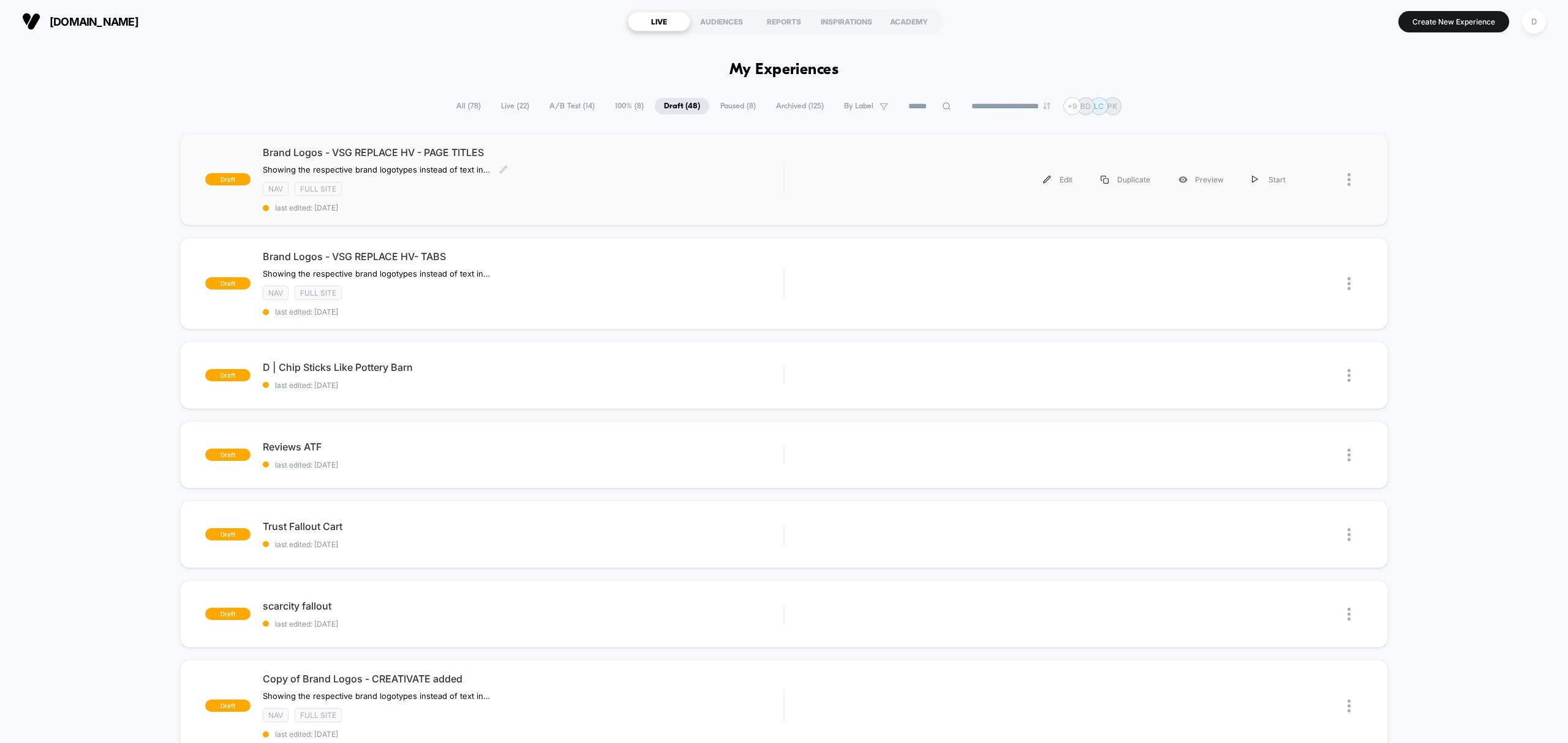
click at [565, 202] on div "Brand Logos - VSG REPLACE HV - PAGE TITLES ﻿Showing the respective brand logoty…" at bounding box center [523, 180] width 521 height 66
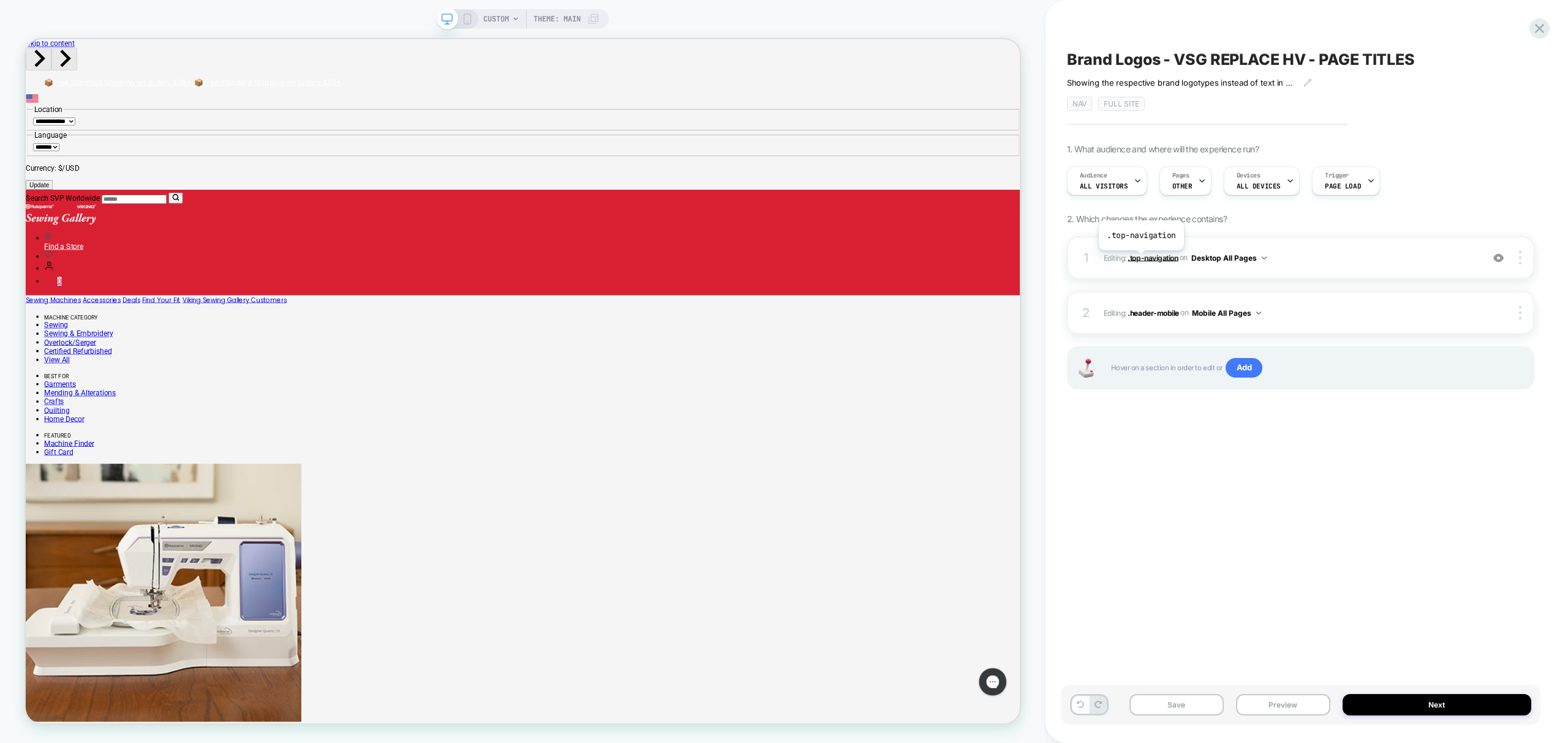
click at [1141, 260] on span ".top-navigation" at bounding box center [1153, 258] width 50 height 9
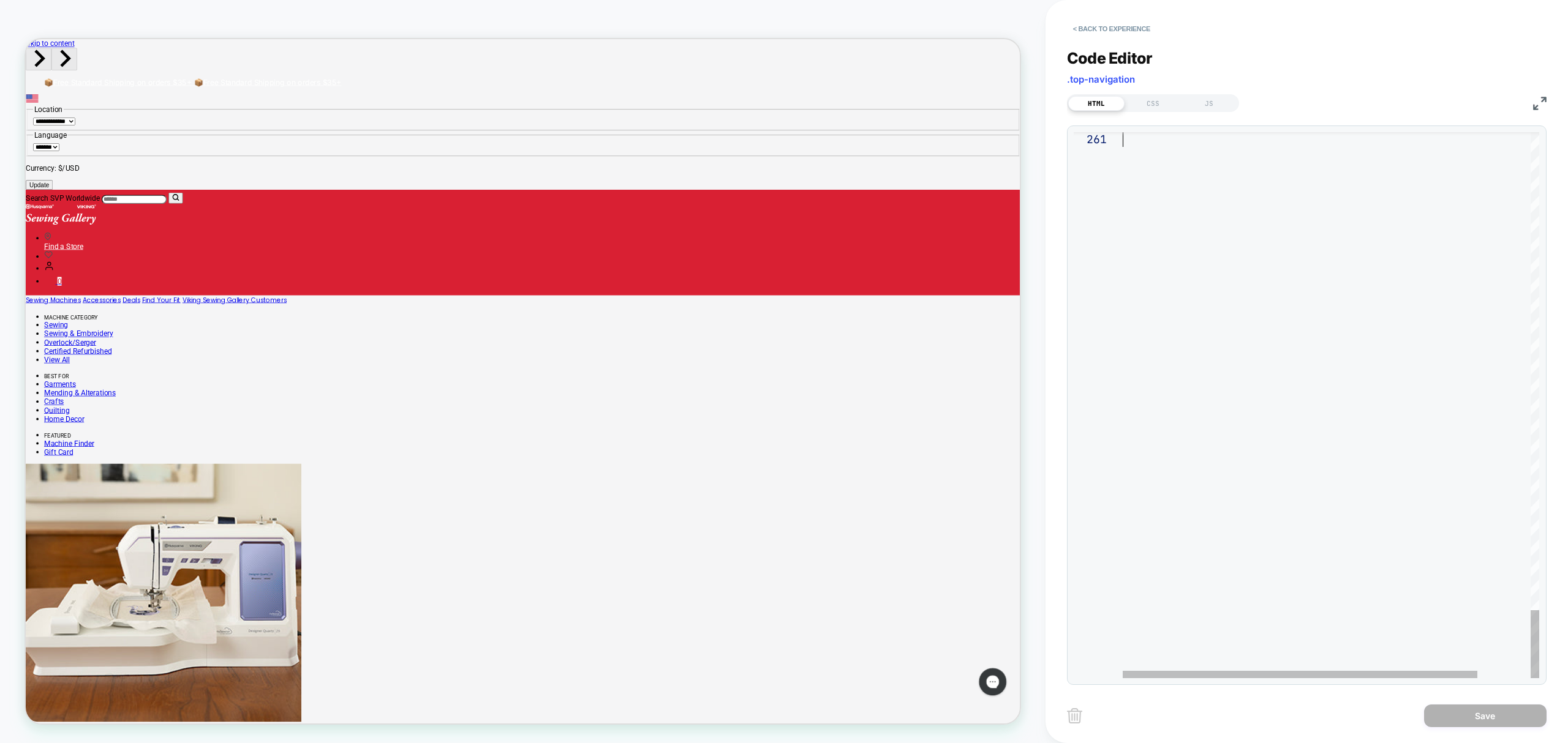
drag, startPoint x: 1126, startPoint y: 139, endPoint x: 1559, endPoint y: 779, distance: 772.7
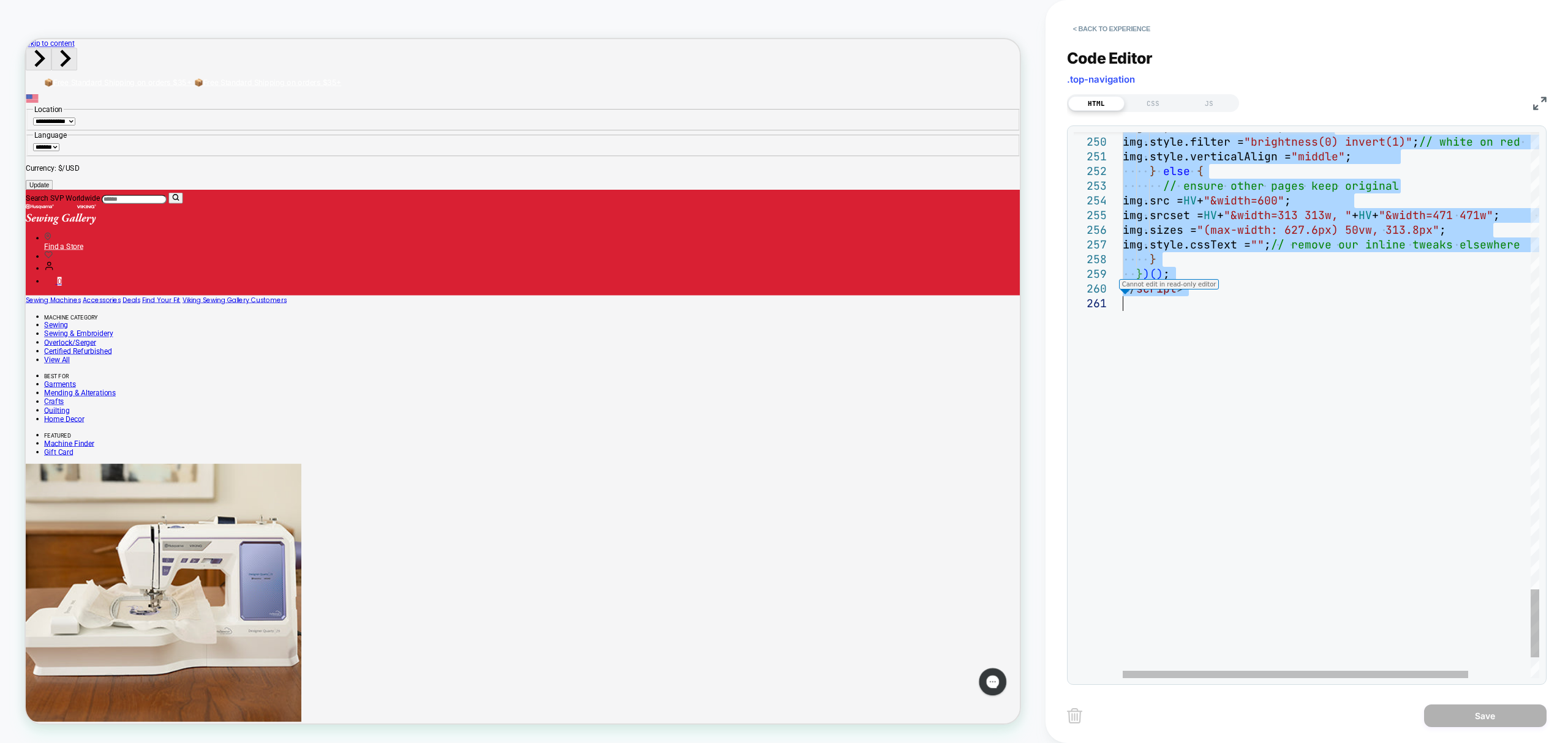
type textarea "**********"
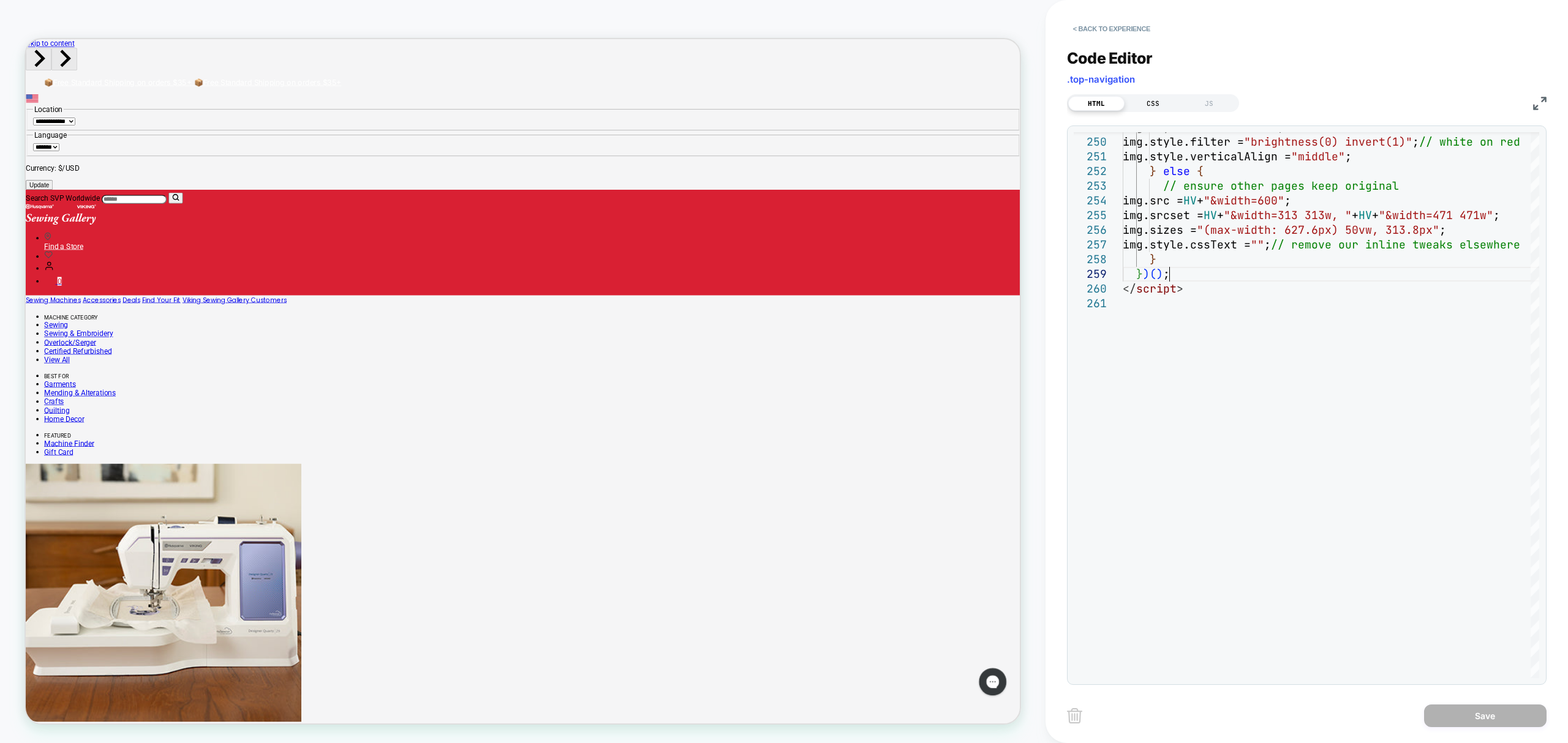
click at [1156, 106] on div "CSS" at bounding box center [1153, 103] width 56 height 15
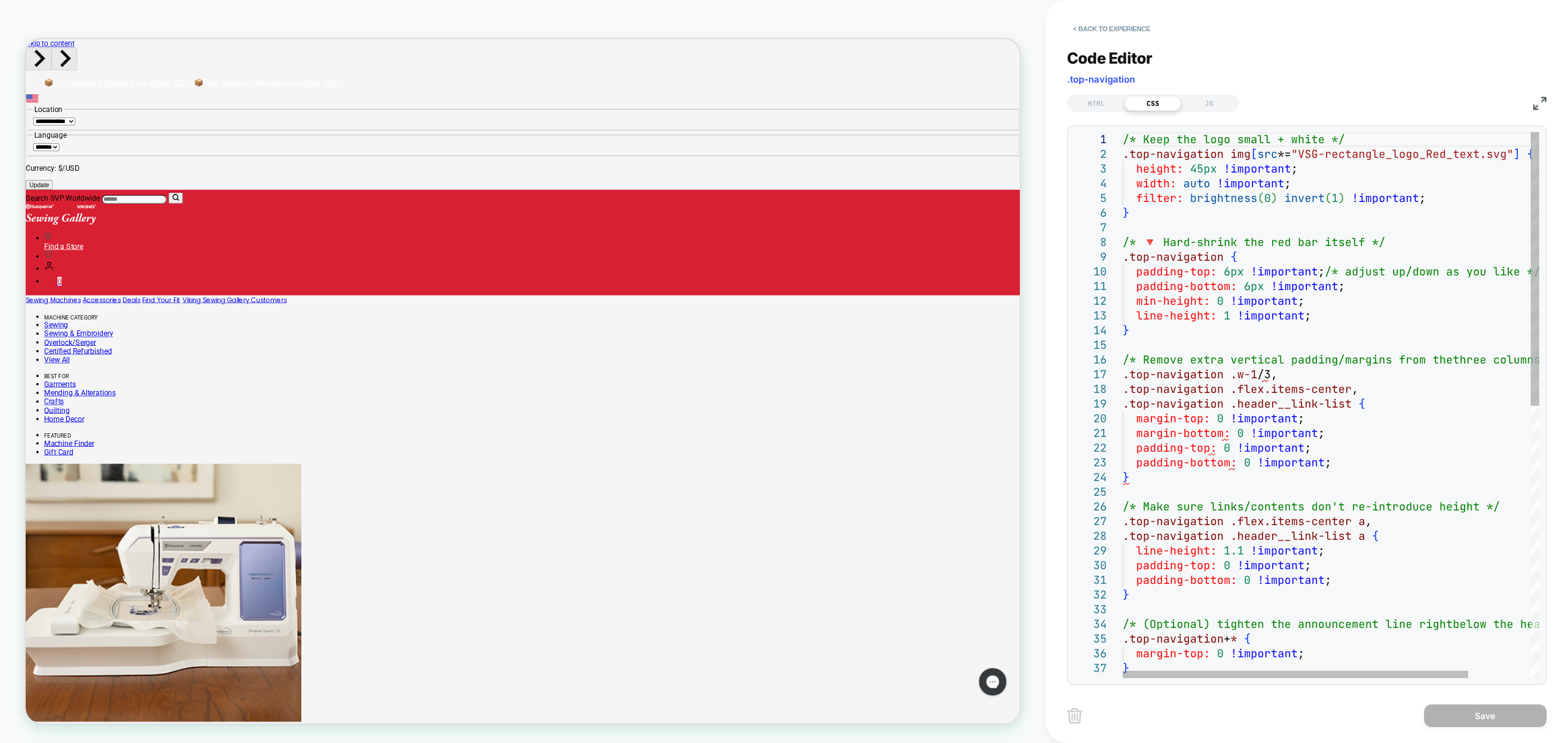
drag, startPoint x: 1142, startPoint y: 179, endPoint x: 1182, endPoint y: 165, distance: 42.4
click at [1145, 179] on div "/* Keep the logo small + white */ .top-navigation img [ src *= "VSG-rectangle_l…" at bounding box center [1368, 677] width 491 height 1090
click at [1202, 219] on div "/* Keep the logo small + white */ .top-navigation img [ src *= "VSG-rectangle_l…" at bounding box center [1368, 677] width 491 height 1090
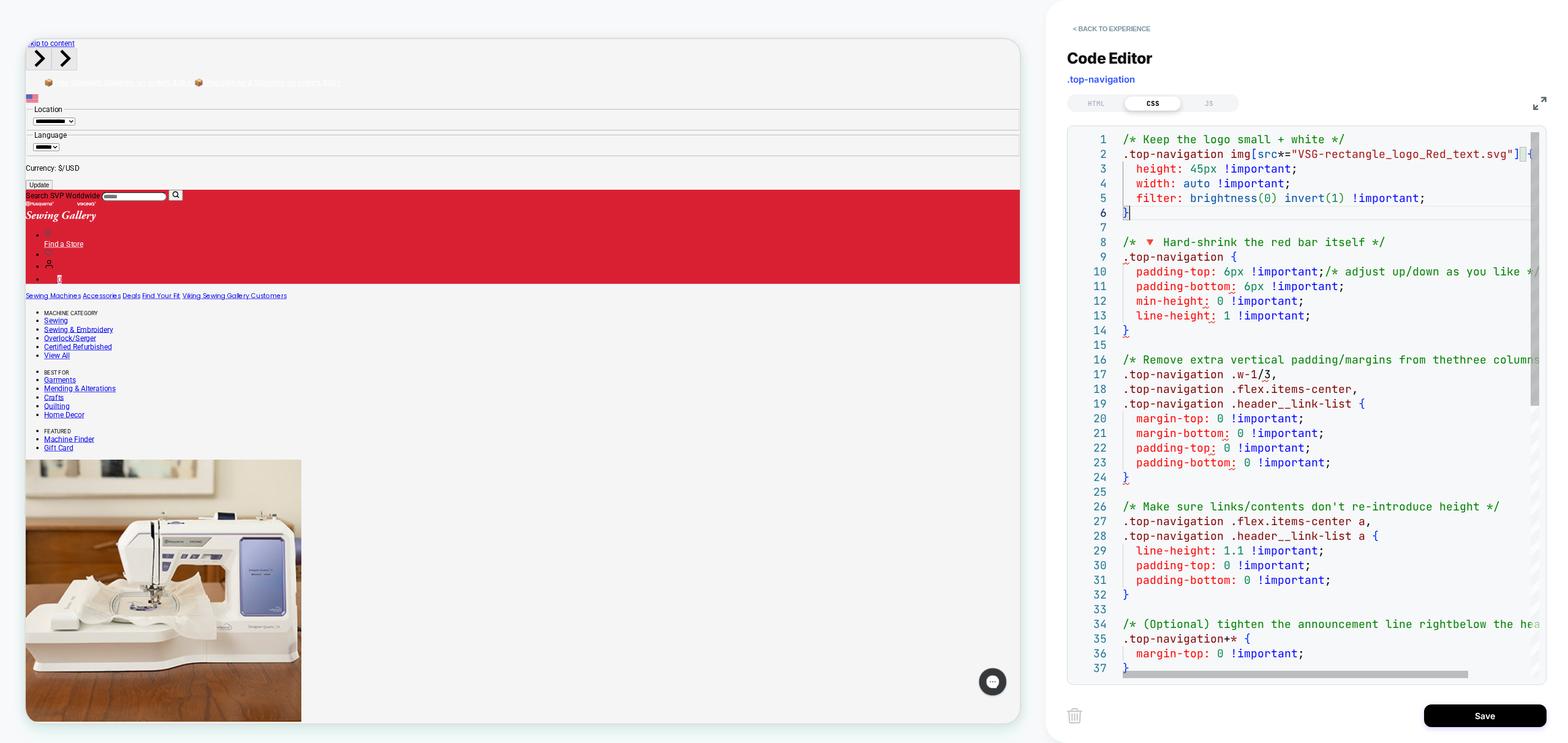
scroll to position [73, 5]
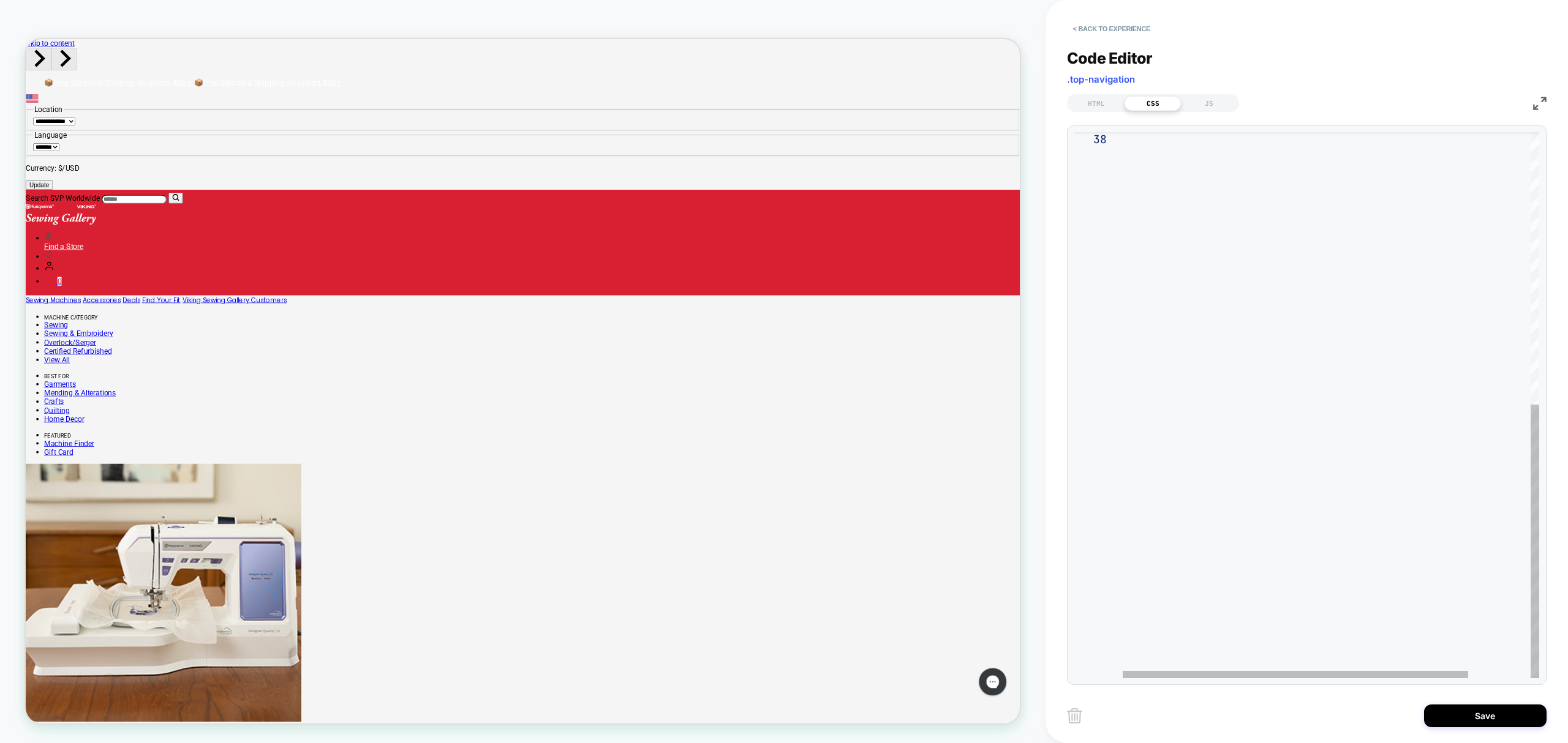
drag, startPoint x: 1126, startPoint y: 136, endPoint x: 1414, endPoint y: 414, distance: 400.3
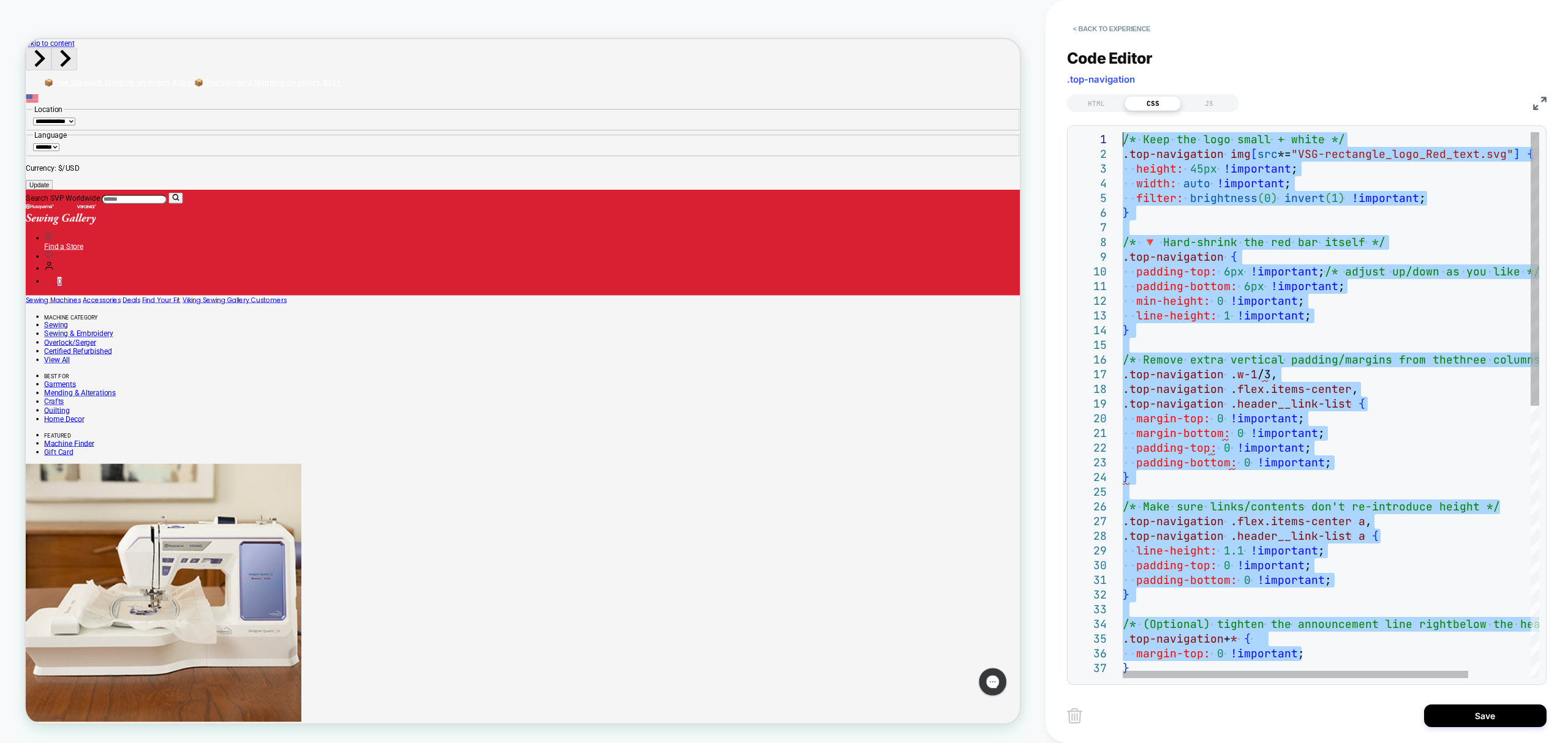
drag, startPoint x: 1328, startPoint y: 358, endPoint x: 1057, endPoint y: 58, distance: 404.3
click at [1123, 132] on div ".top-navigation + * { margin-top: 0 !important ; } } /* (Optional) tighten the …" at bounding box center [1368, 677] width 491 height 1090
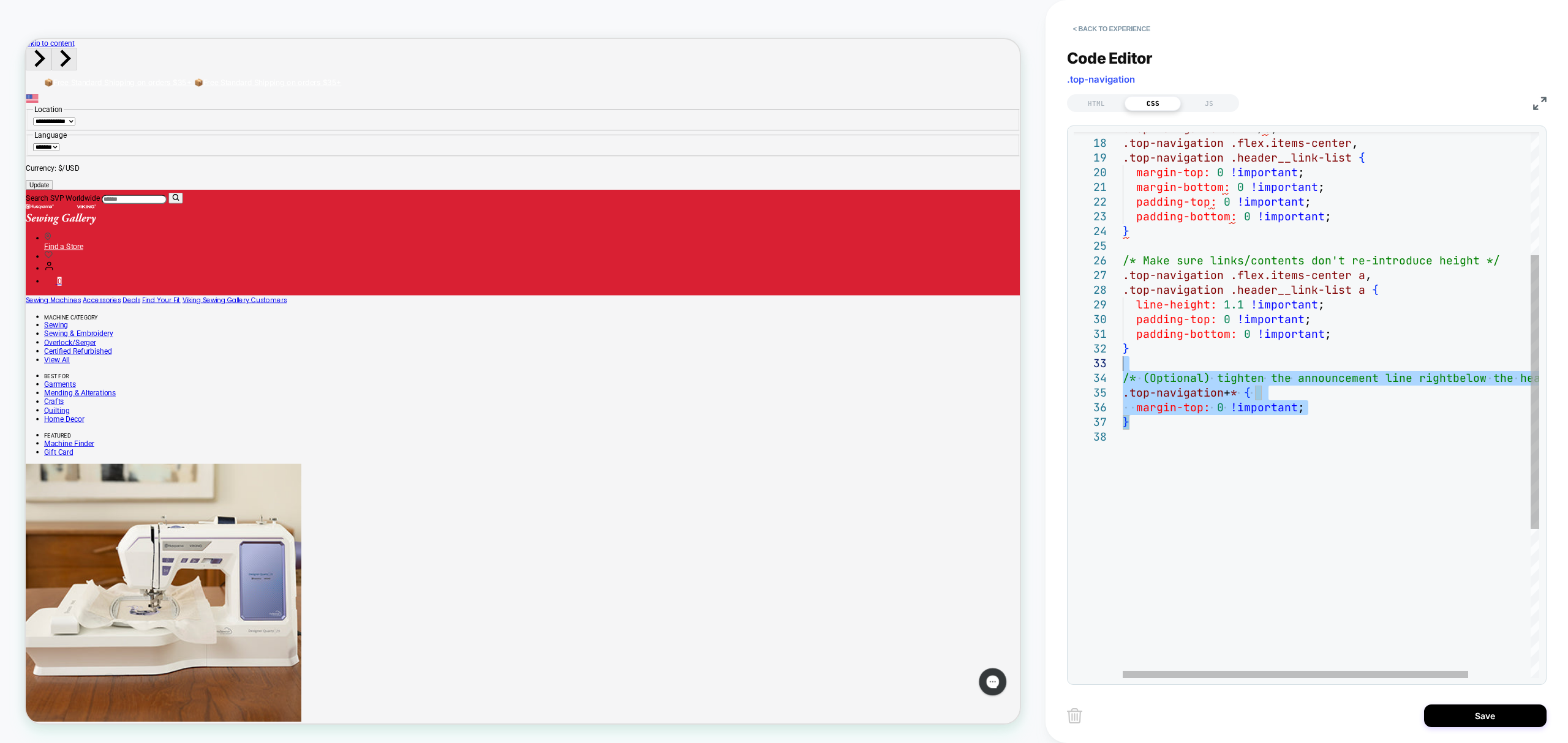
type textarea "**********"
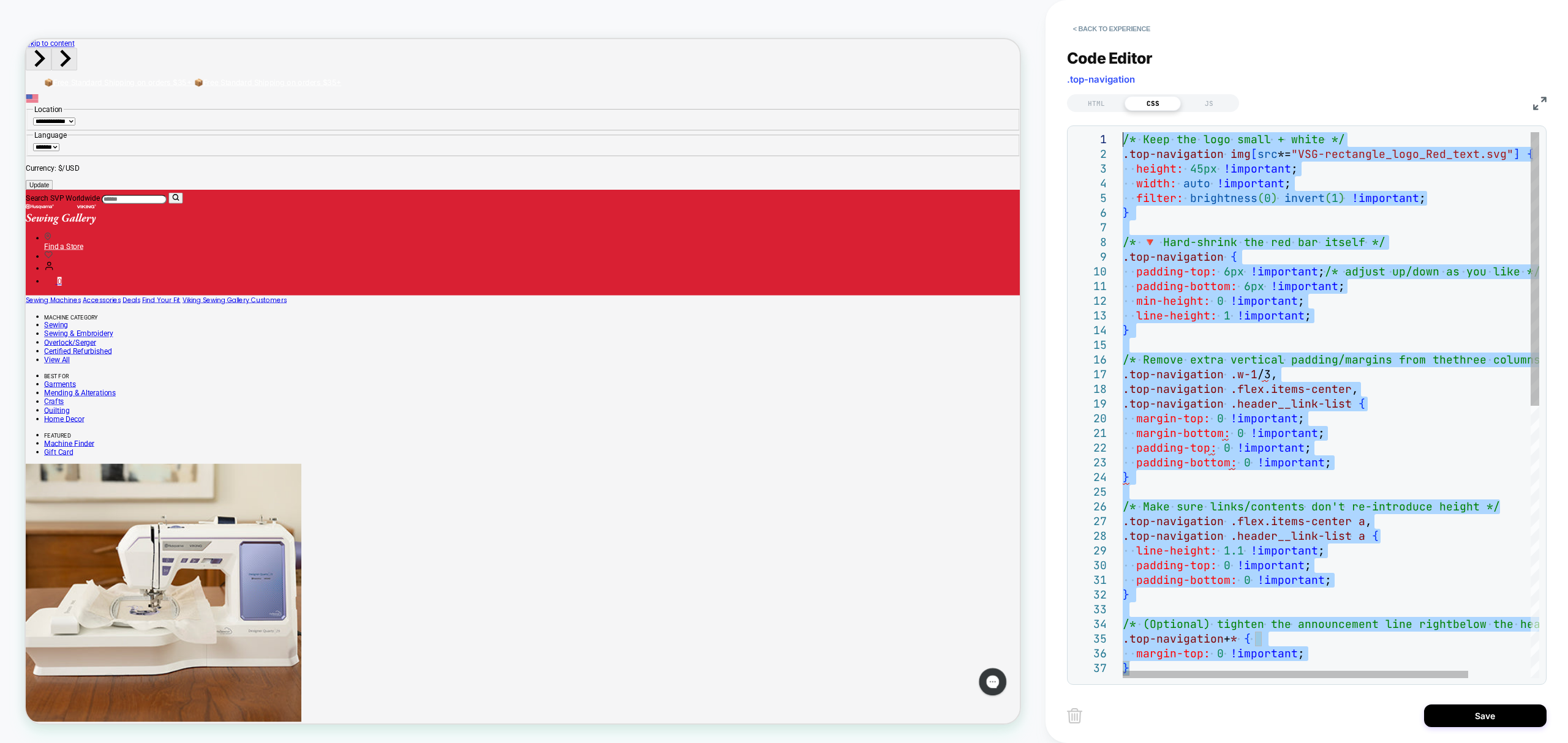
drag, startPoint x: 1167, startPoint y: 422, endPoint x: 1093, endPoint y: -39, distance: 466.9
click at [1123, 132] on div ".top-navigation + * { margin-top: 0 !important ; } } /* (Optional) tighten the …" at bounding box center [1368, 677] width 491 height 1090
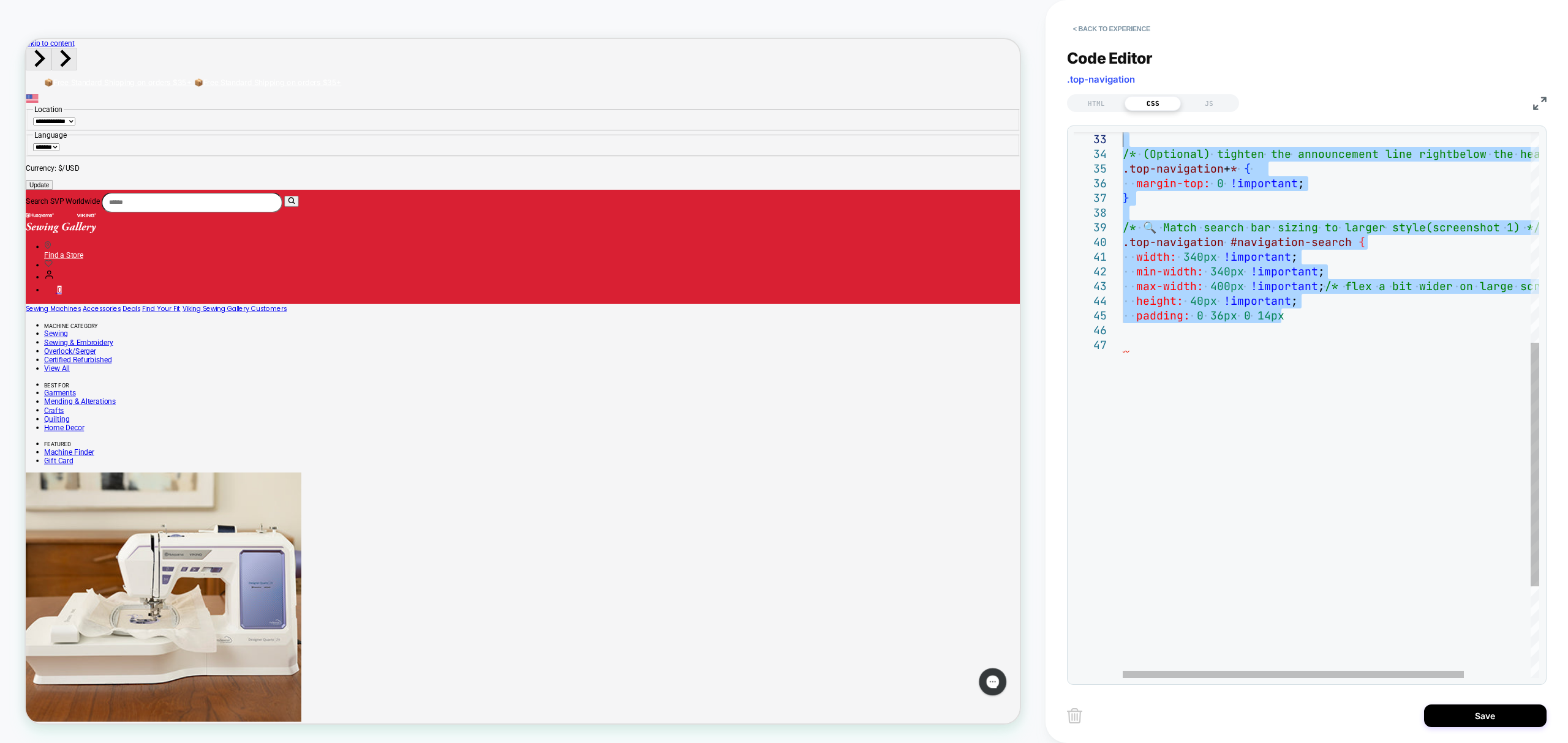
type textarea "**********"
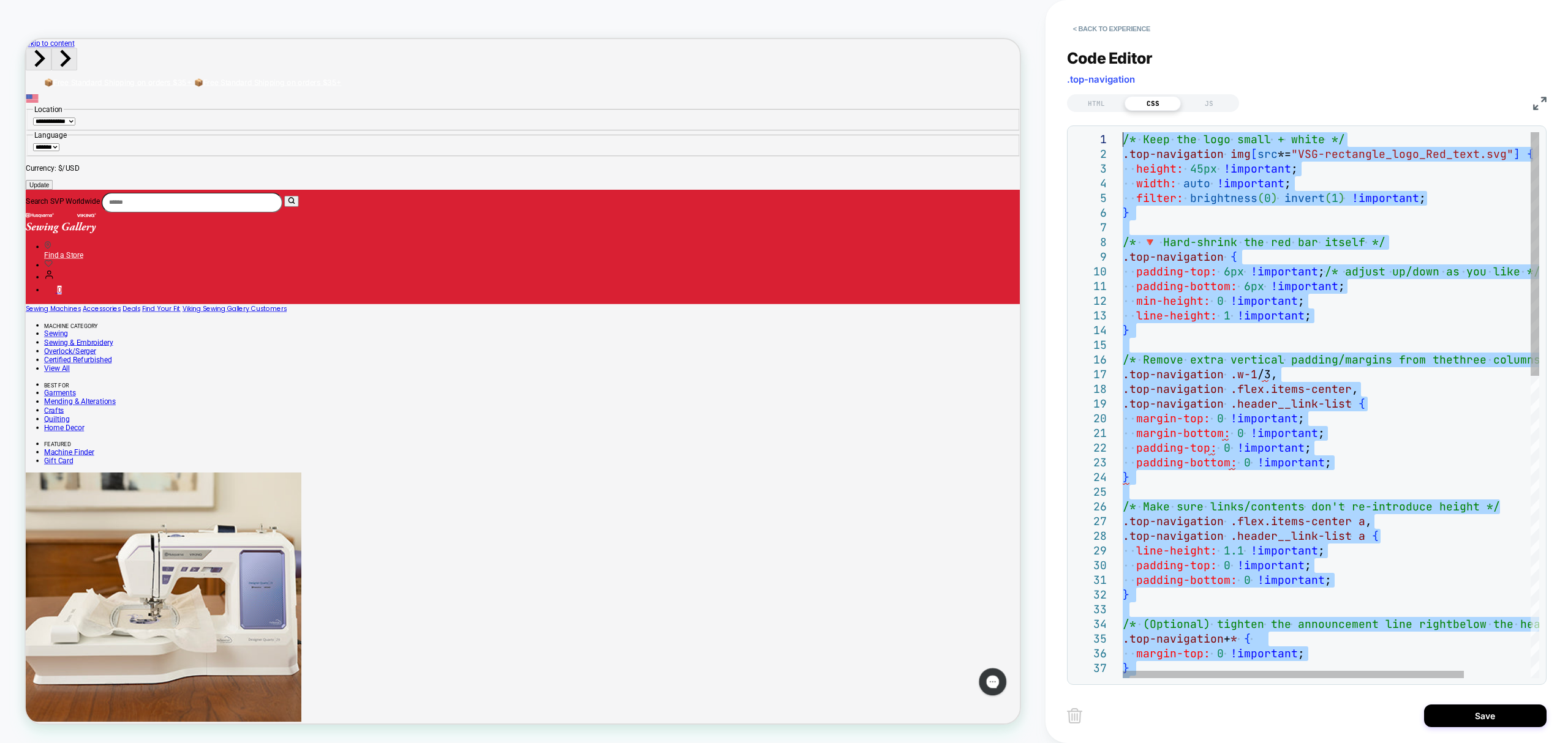
drag, startPoint x: 1309, startPoint y: 314, endPoint x: 1088, endPoint y: 28, distance: 361.4
drag, startPoint x: 1126, startPoint y: 136, endPoint x: 1187, endPoint y: 172, distance: 70.8
click at [1187, 172] on div "/* (Optional) tighten the announcement line right below the header */ .top-navi…" at bounding box center [1372, 743] width 498 height 1222
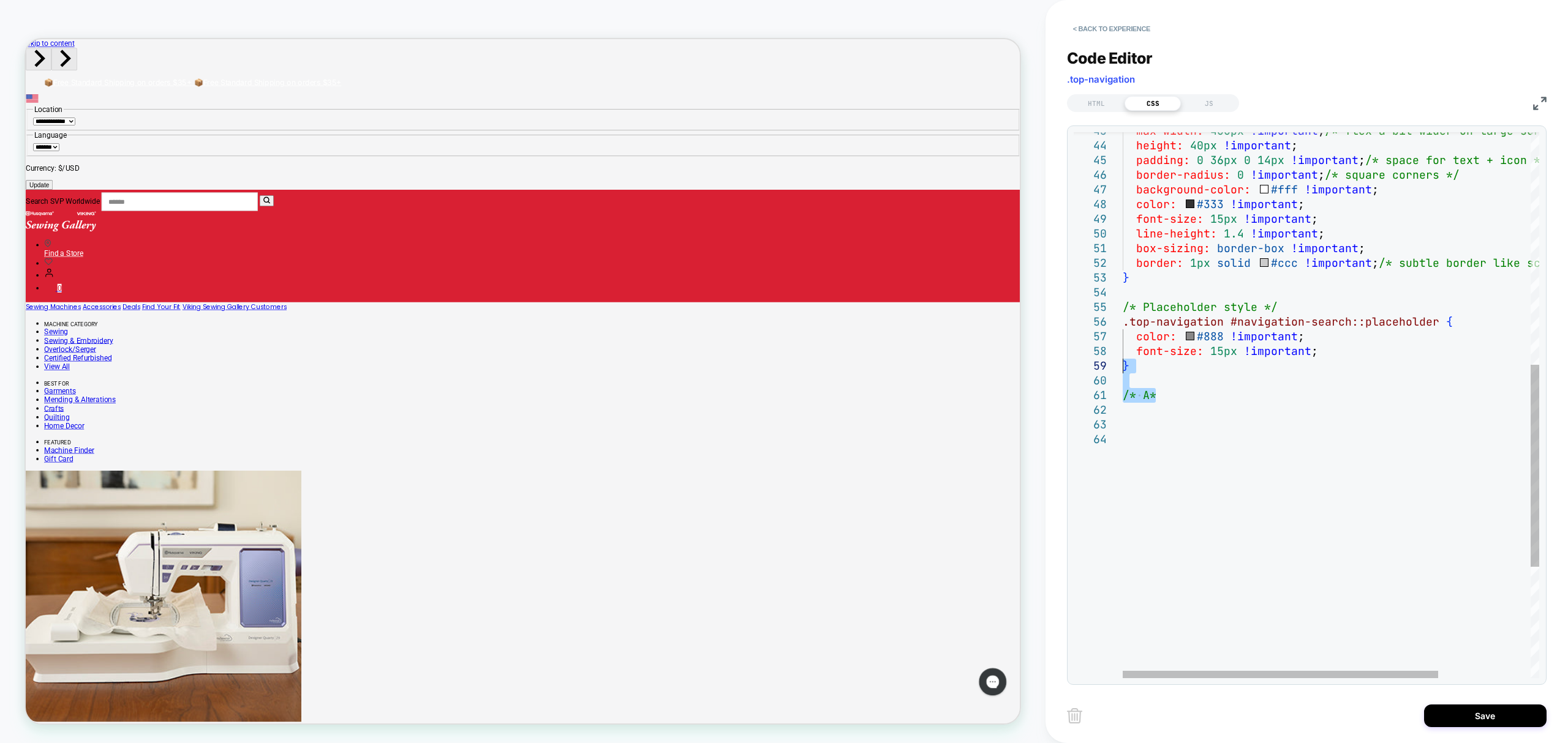
type textarea "**********"
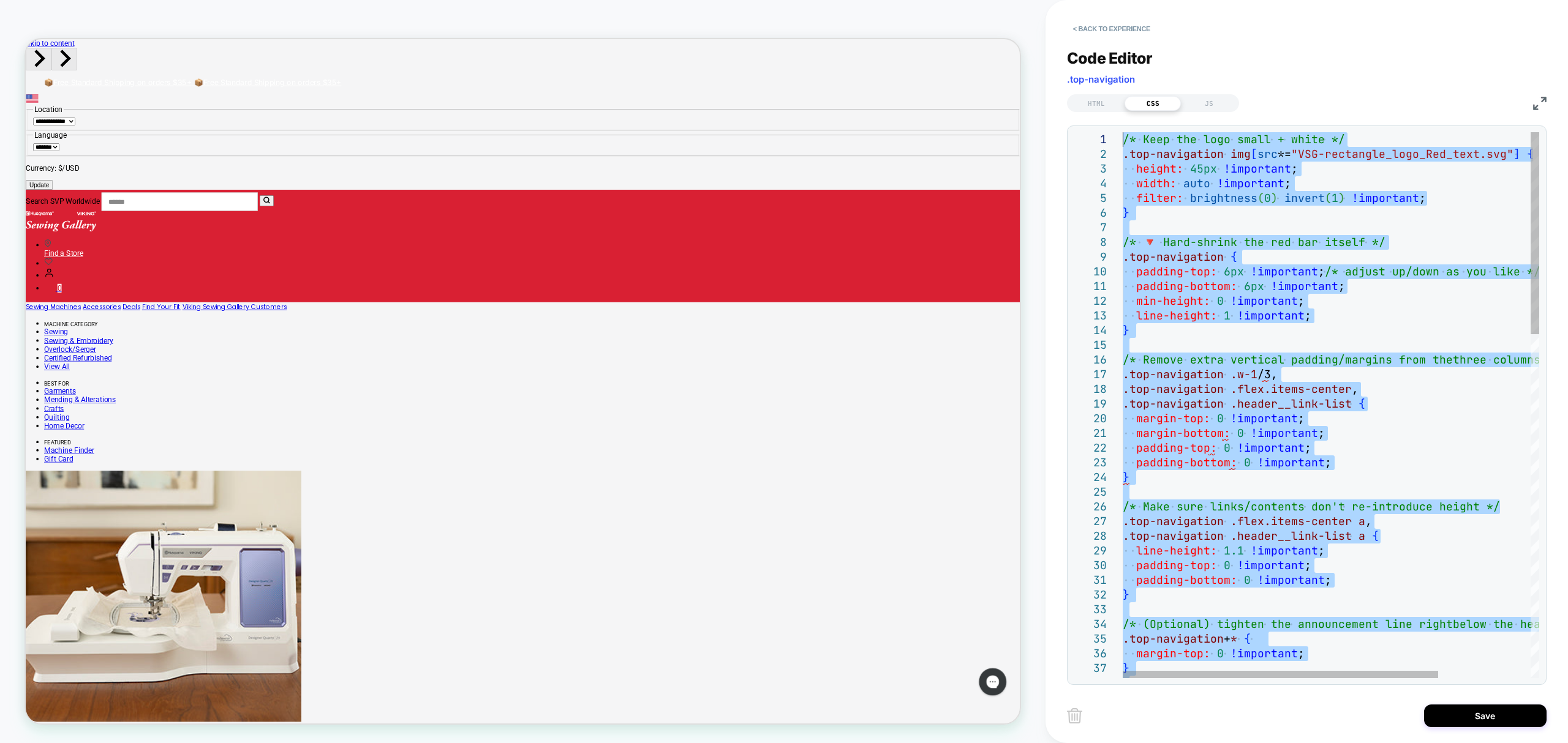
drag, startPoint x: 1183, startPoint y: 399, endPoint x: 1013, endPoint y: -28, distance: 459.6
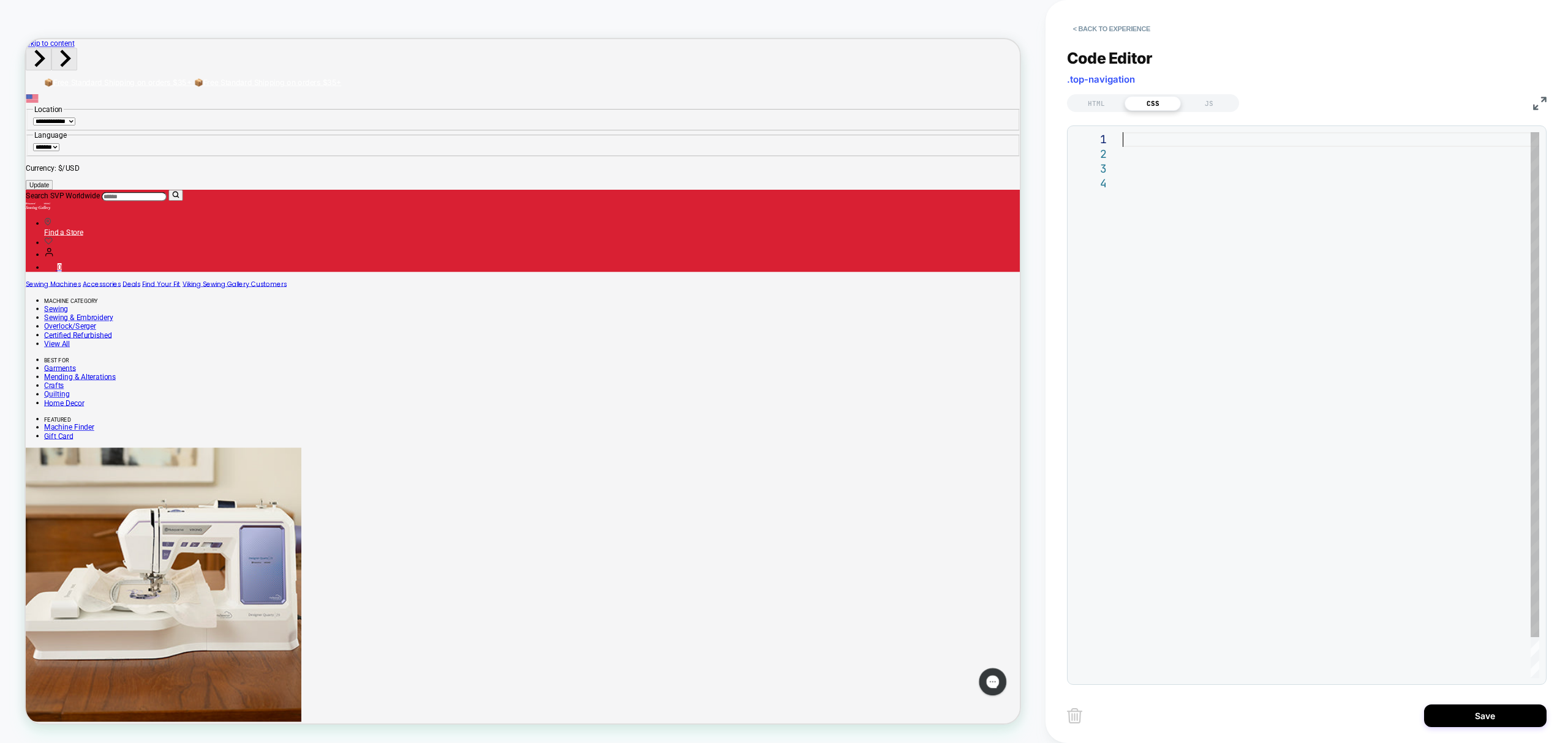
click at [1162, 132] on div at bounding box center [1331, 427] width 416 height 590
type textarea "**********"
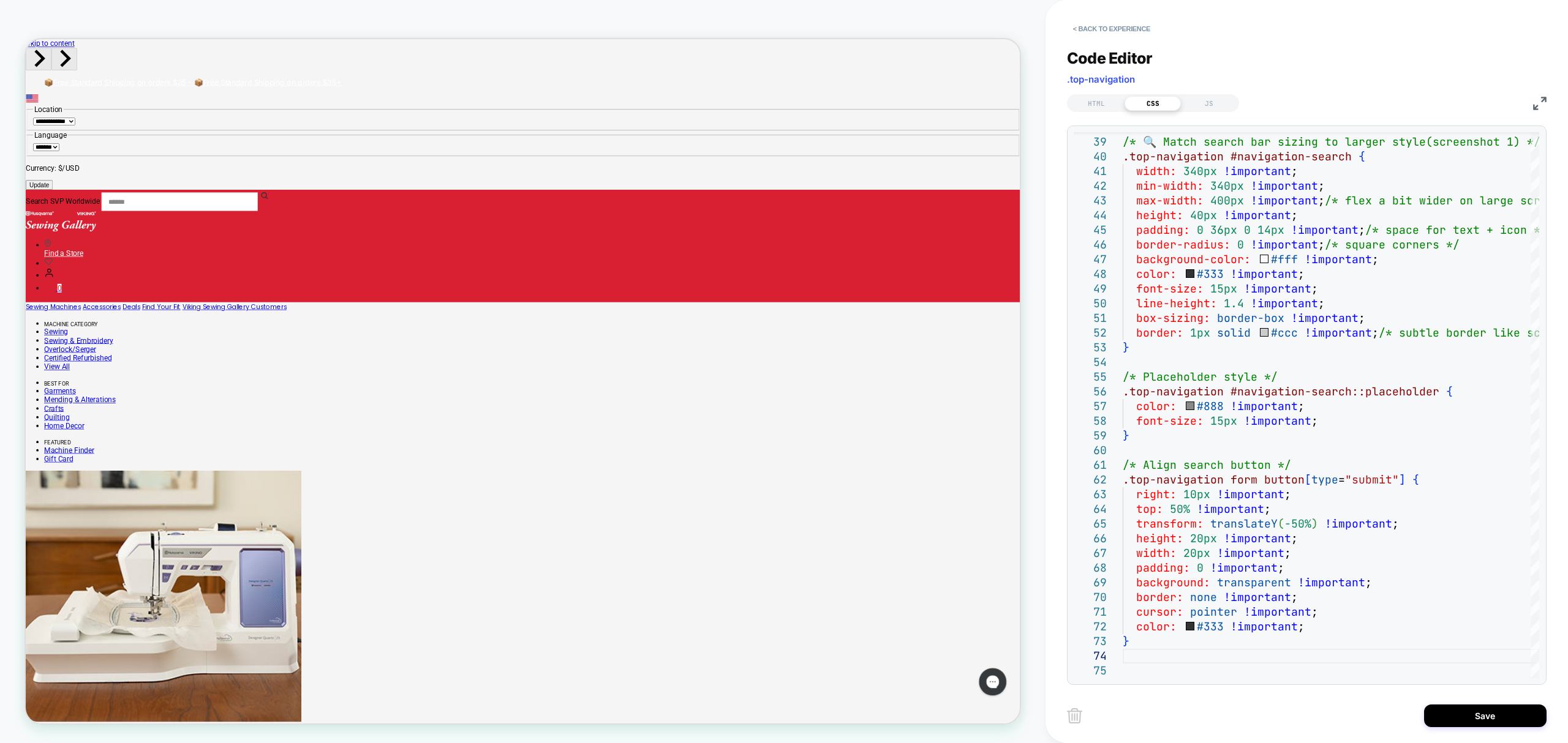
click at [1454, 704] on div "Save" at bounding box center [1307, 715] width 479 height 31
click at [1457, 708] on button "Save" at bounding box center [1485, 715] width 122 height 23
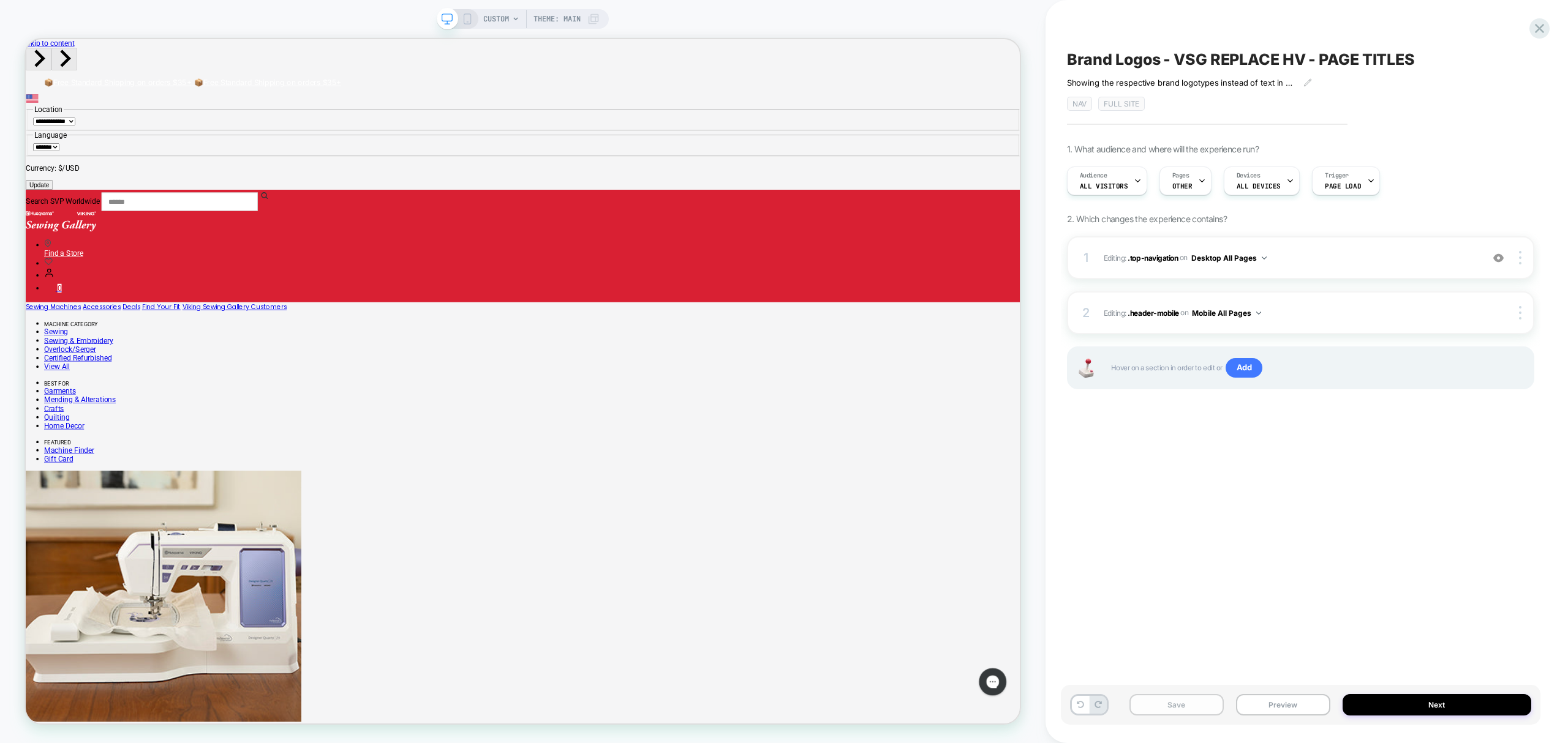
click at [1196, 705] on button "Save" at bounding box center [1177, 704] width 95 height 21
click at [467, 18] on icon at bounding box center [467, 19] width 11 height 11
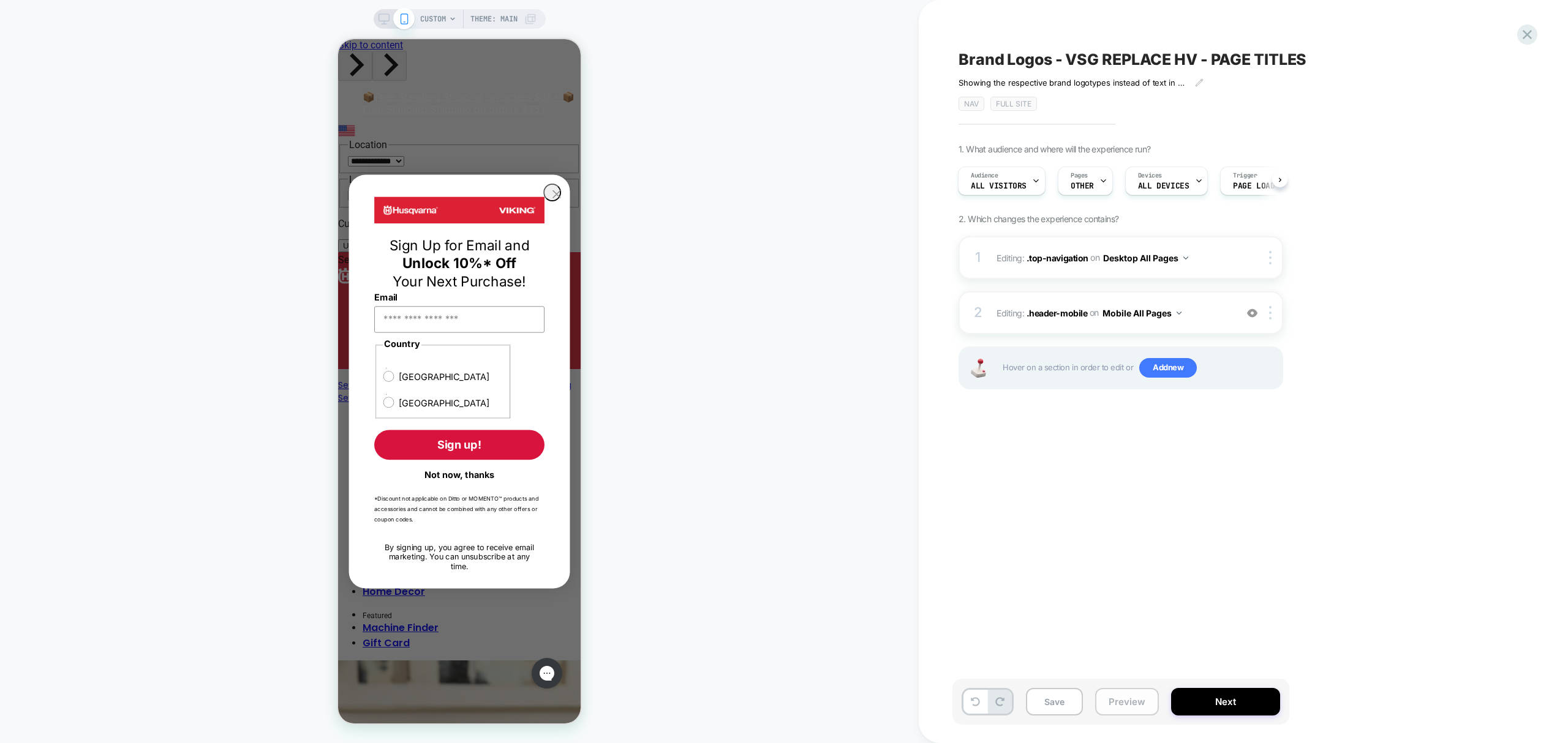
drag, startPoint x: 1126, startPoint y: 706, endPoint x: 1138, endPoint y: 705, distance: 12.0
click at [1130, 705] on button "Preview" at bounding box center [1127, 701] width 64 height 28
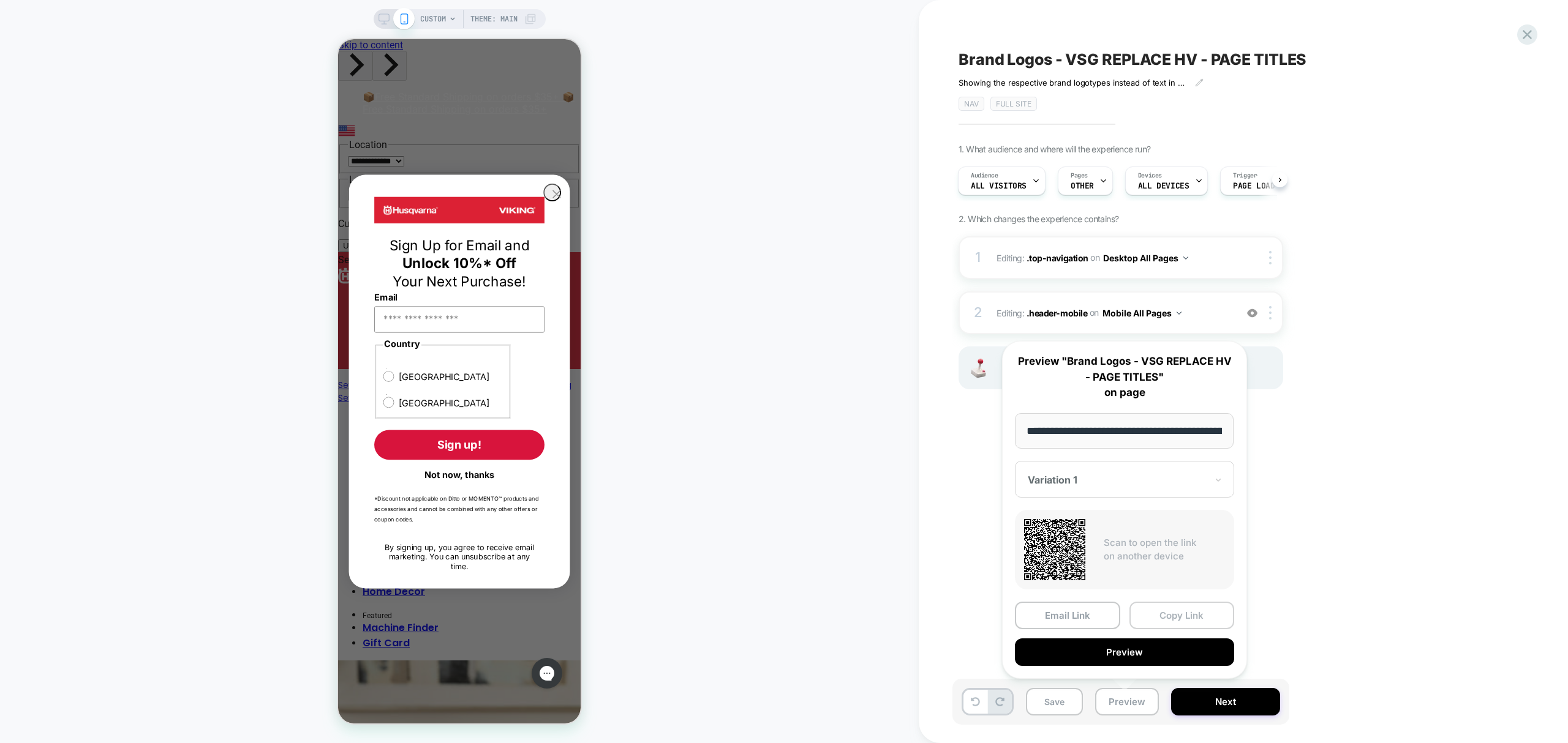
click at [1165, 611] on button "Copy Link" at bounding box center [1183, 615] width 106 height 28
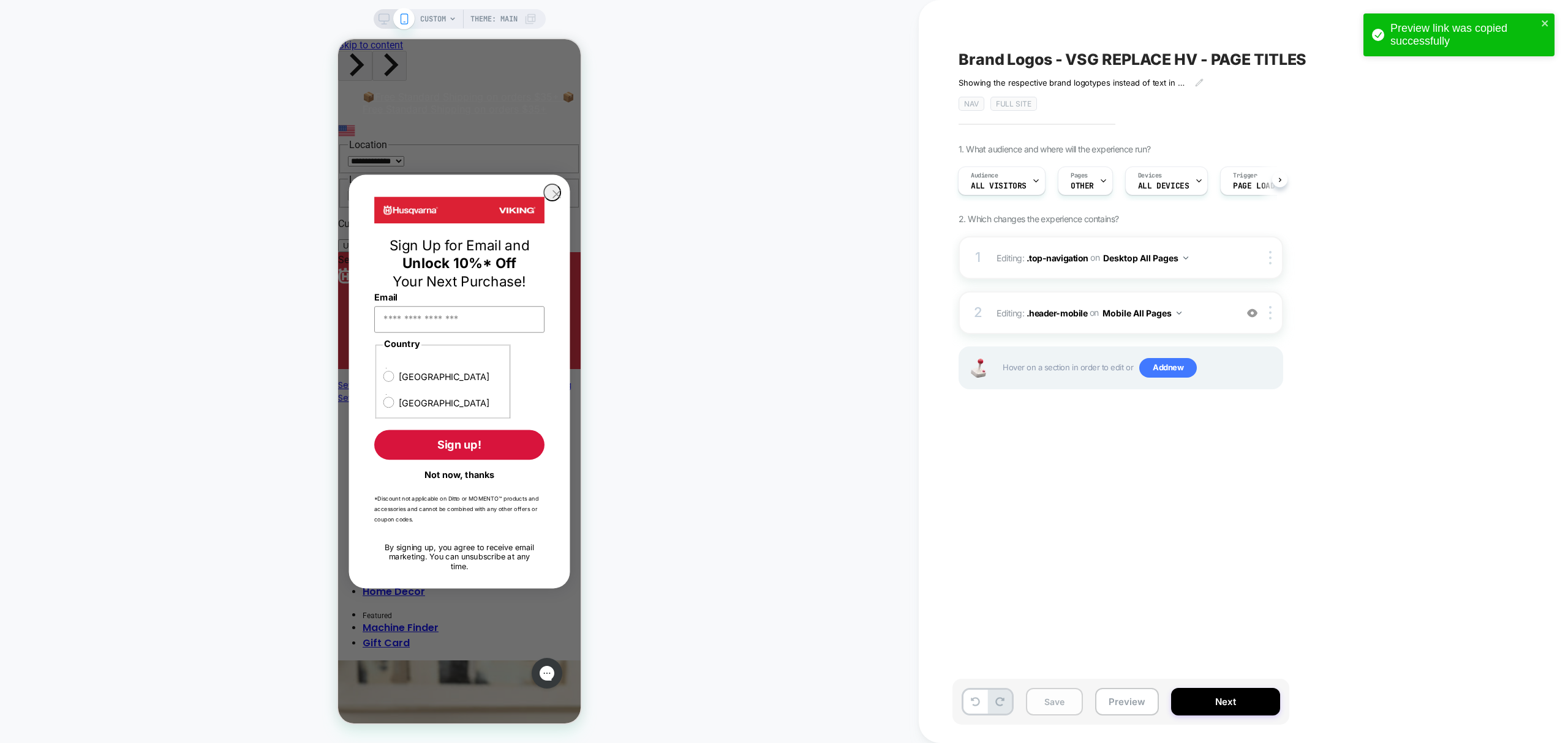
click at [1064, 697] on button "Save" at bounding box center [1055, 701] width 57 height 28
click at [1134, 704] on button "Preview" at bounding box center [1127, 701] width 64 height 28
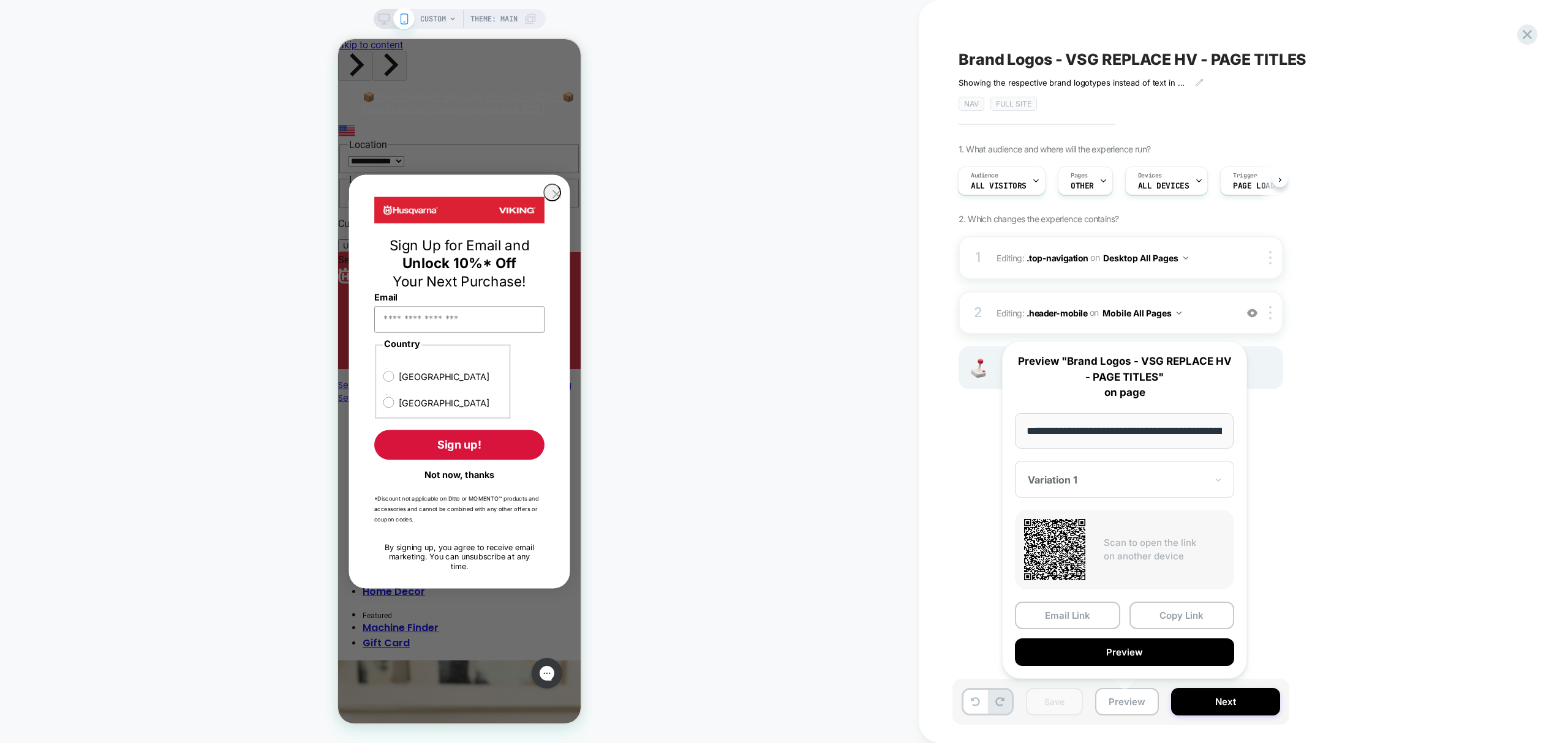
drag, startPoint x: 1214, startPoint y: 617, endPoint x: 1223, endPoint y: 625, distance: 12.0
click at [1213, 619] on button "Copy Link" at bounding box center [1183, 615] width 106 height 28
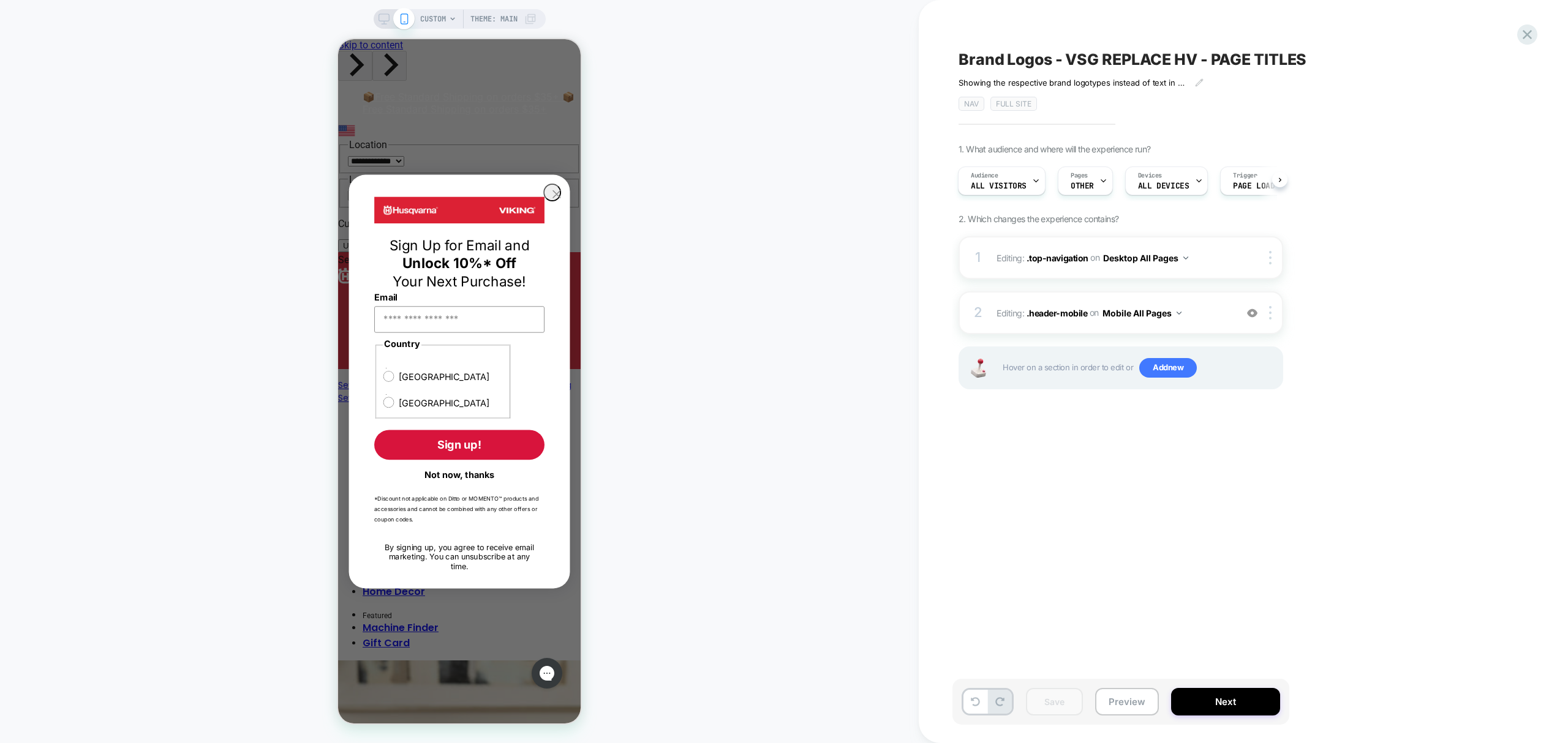
drag, startPoint x: 1533, startPoint y: 35, endPoint x: 1557, endPoint y: 458, distance: 423.7
click at [1533, 35] on icon at bounding box center [1527, 34] width 17 height 17
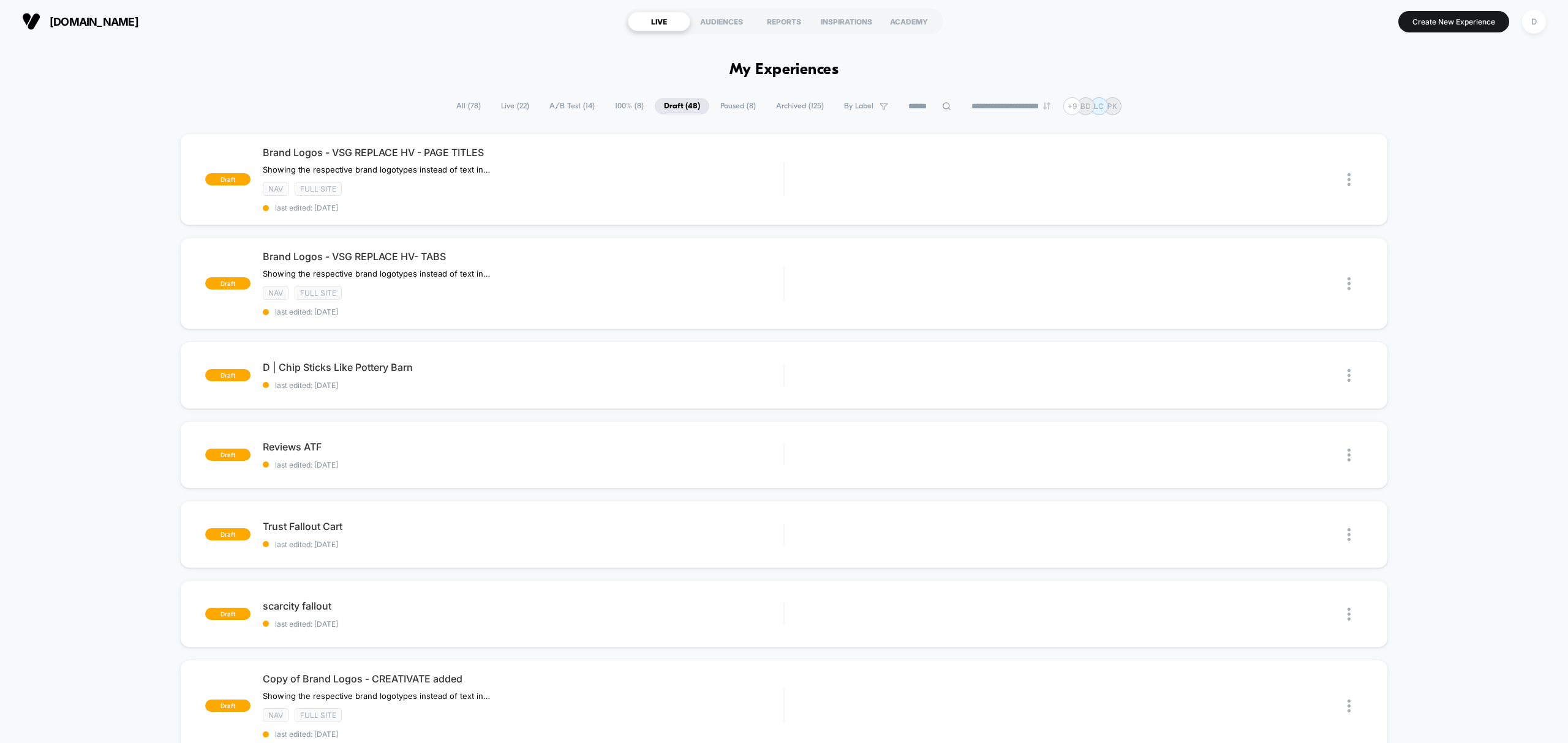
click at [590, 108] on span "A/B Test ( 14 )" at bounding box center [572, 106] width 64 height 17
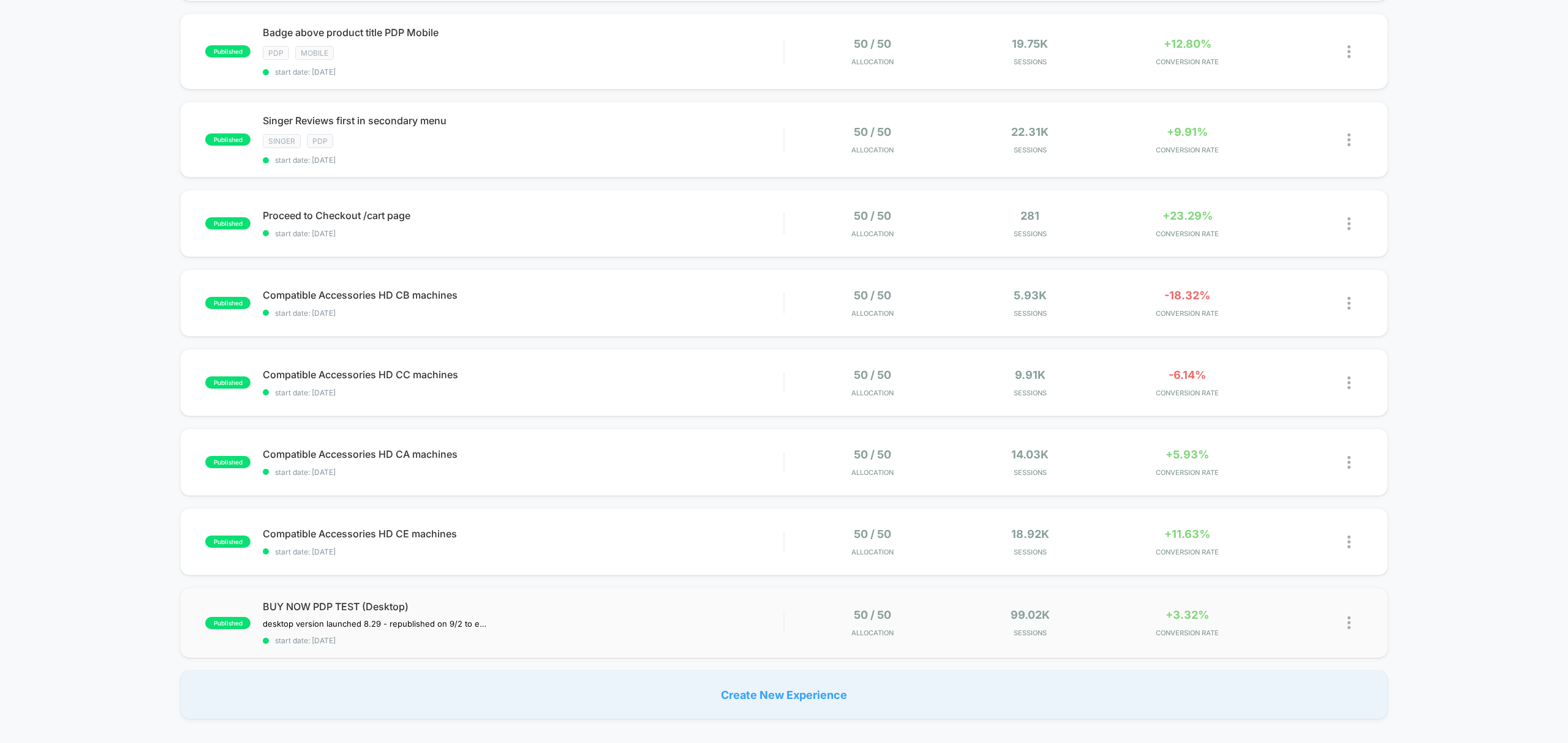
scroll to position [463, 0]
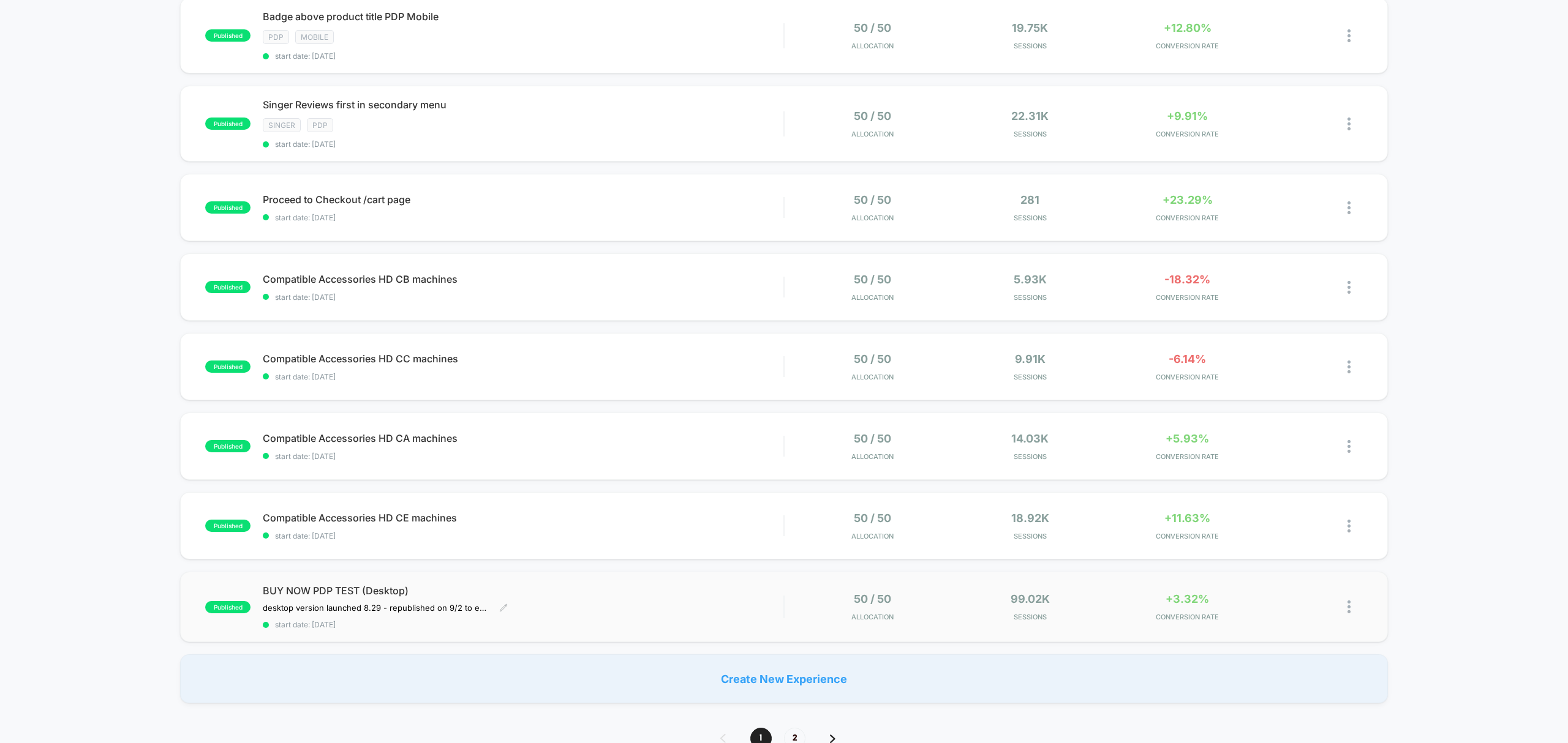
click at [664, 616] on div "BUY NOW PDP TEST (Desktop) desktop version launched 8.29﻿ - republished on 9/2 …" at bounding box center [523, 607] width 521 height 45
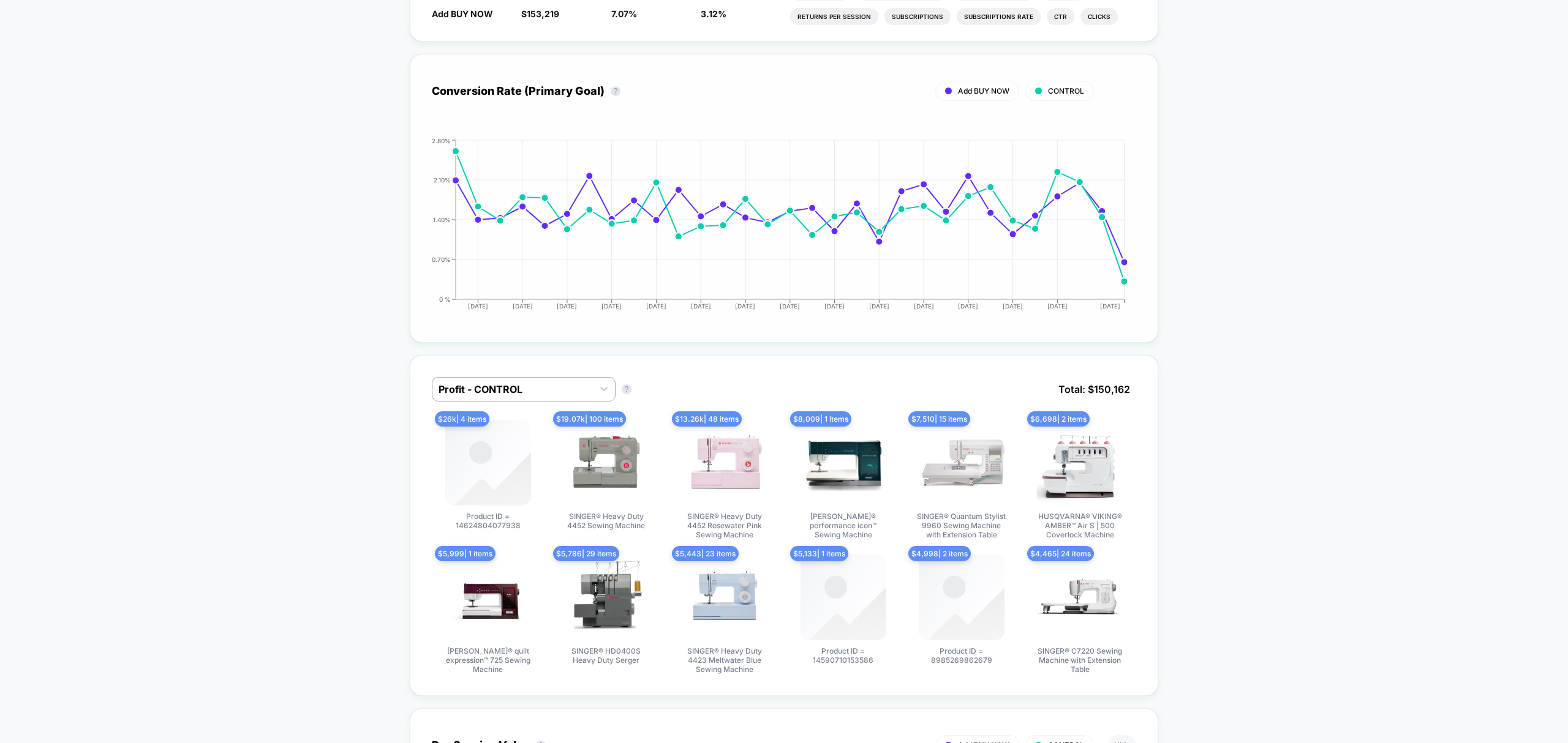
scroll to position [490, 0]
